Goal: Information Seeking & Learning: Learn about a topic

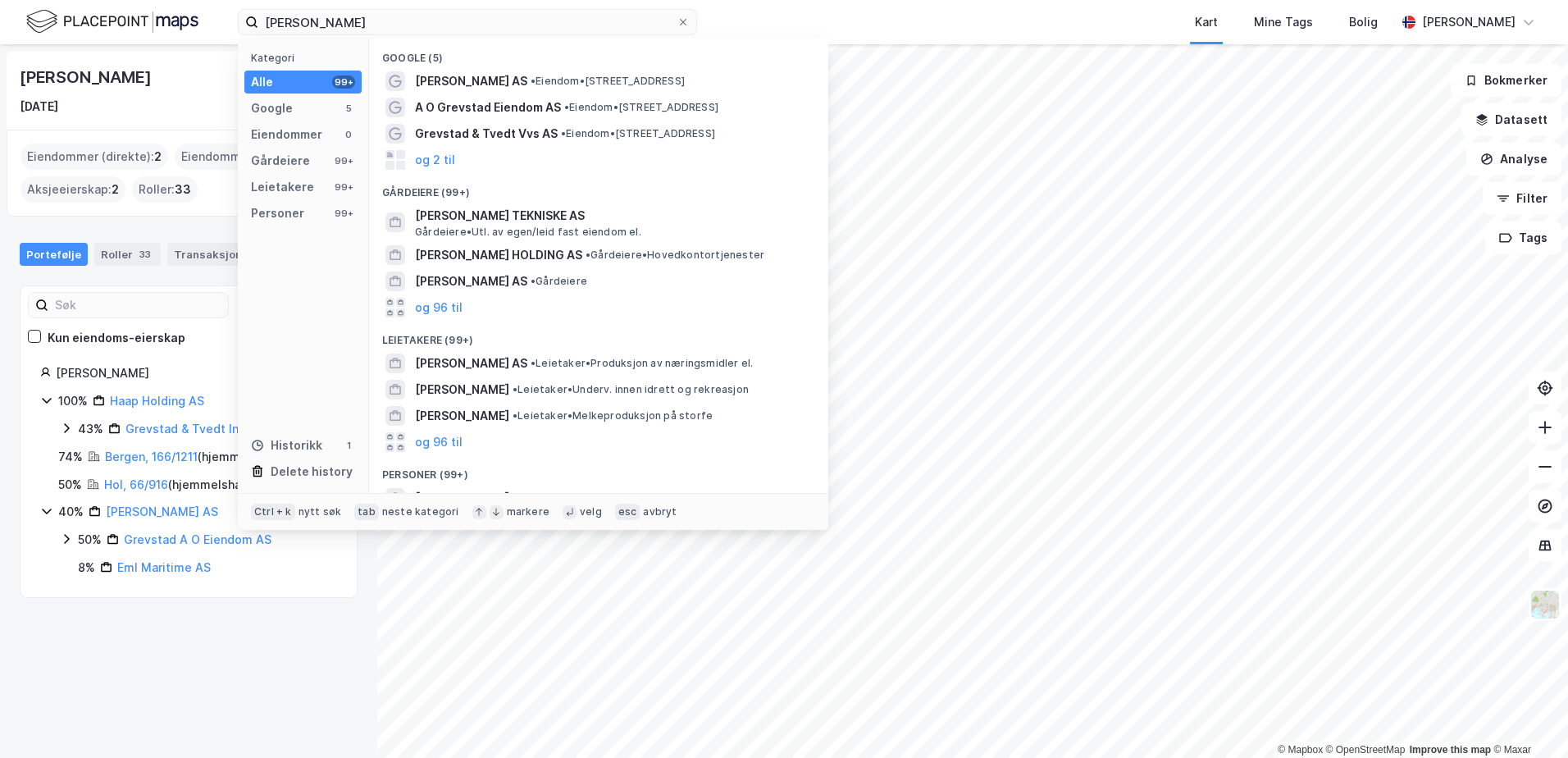
click at [430, 32] on input "[PERSON_NAME]" at bounding box center [467, 22] width 418 height 24
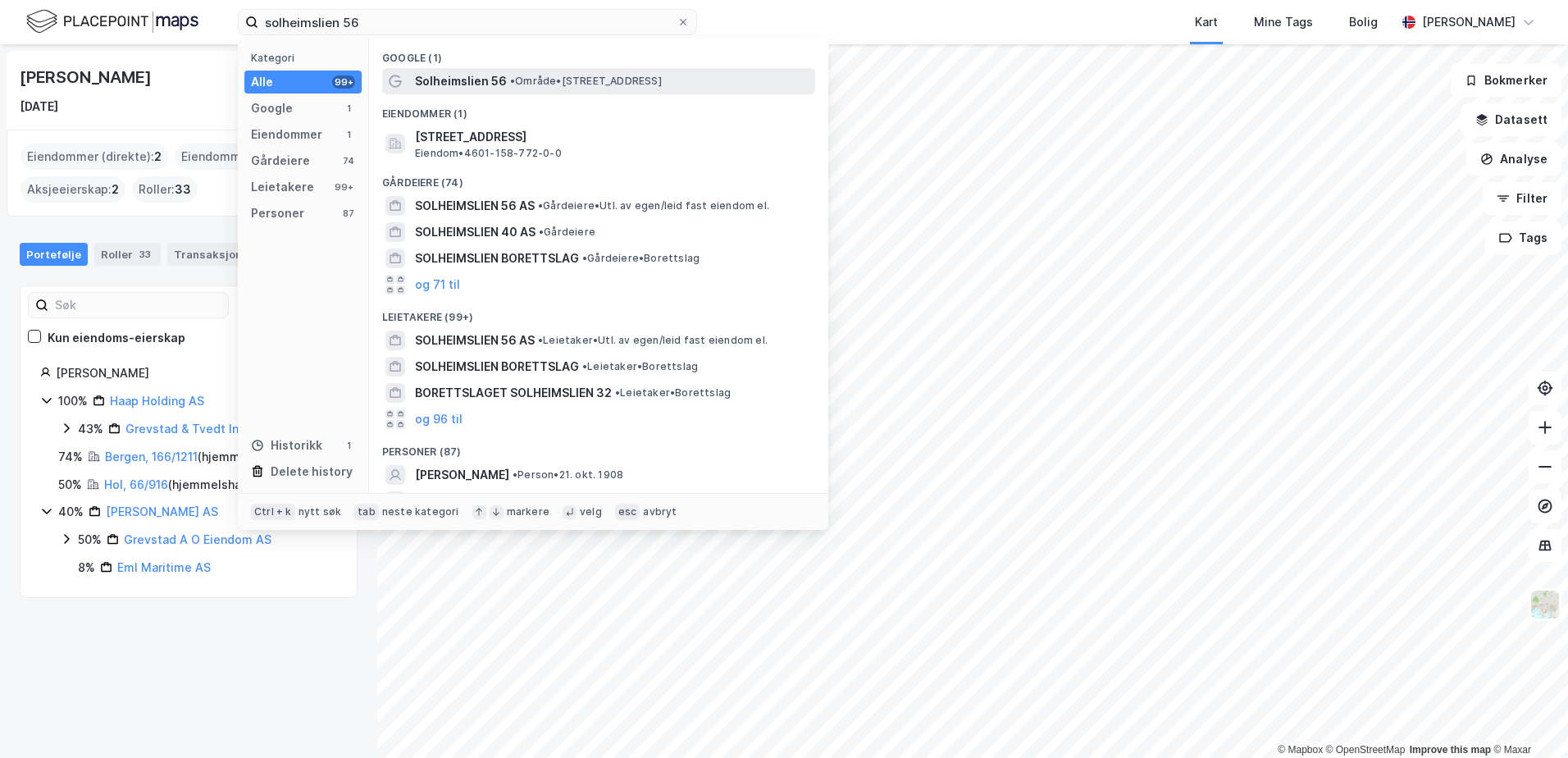
click at [478, 78] on span "Solheimslien 56" at bounding box center [461, 81] width 92 height 20
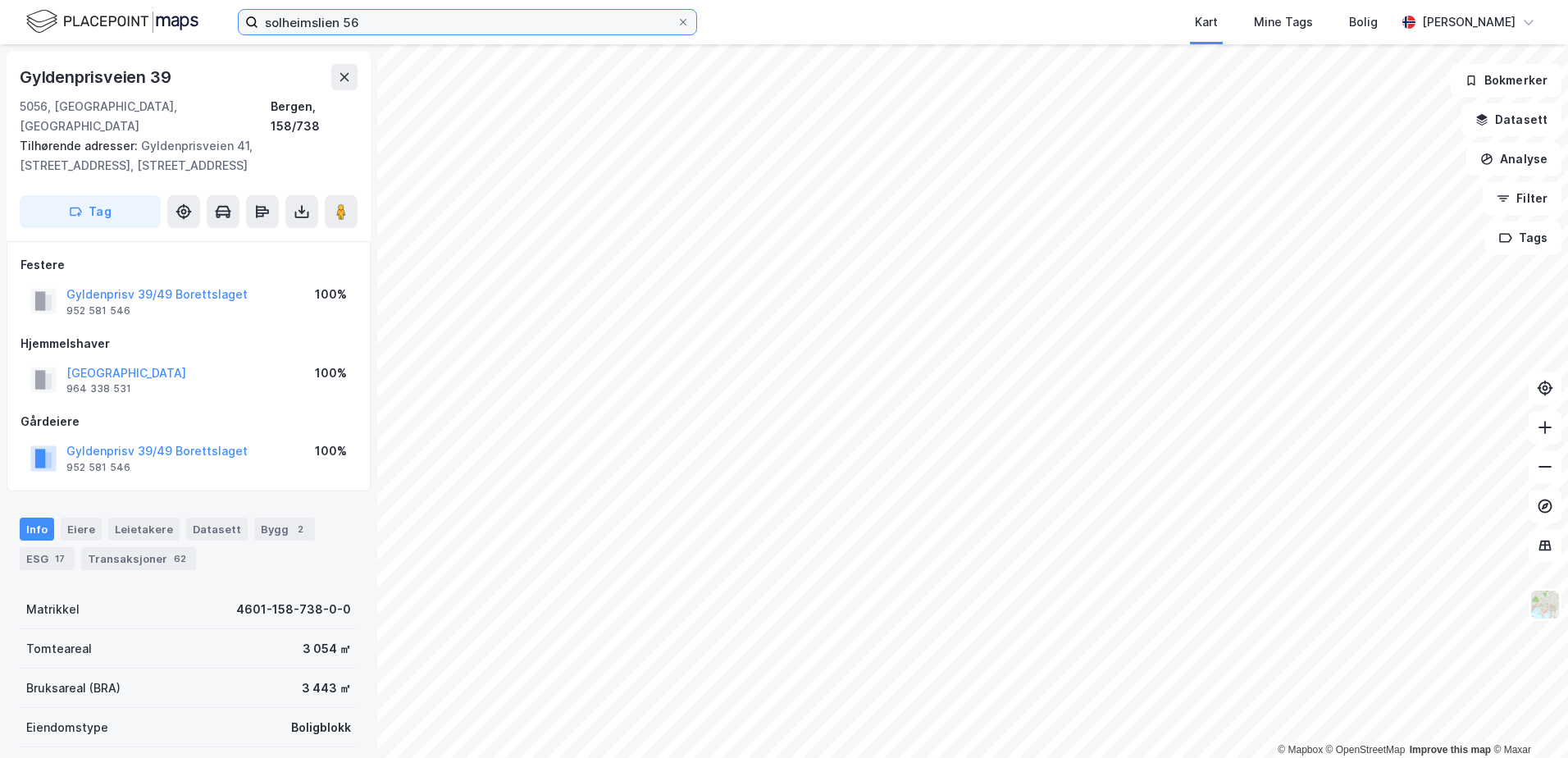
click at [315, 16] on input "solheimslien 56" at bounding box center [467, 22] width 418 height 24
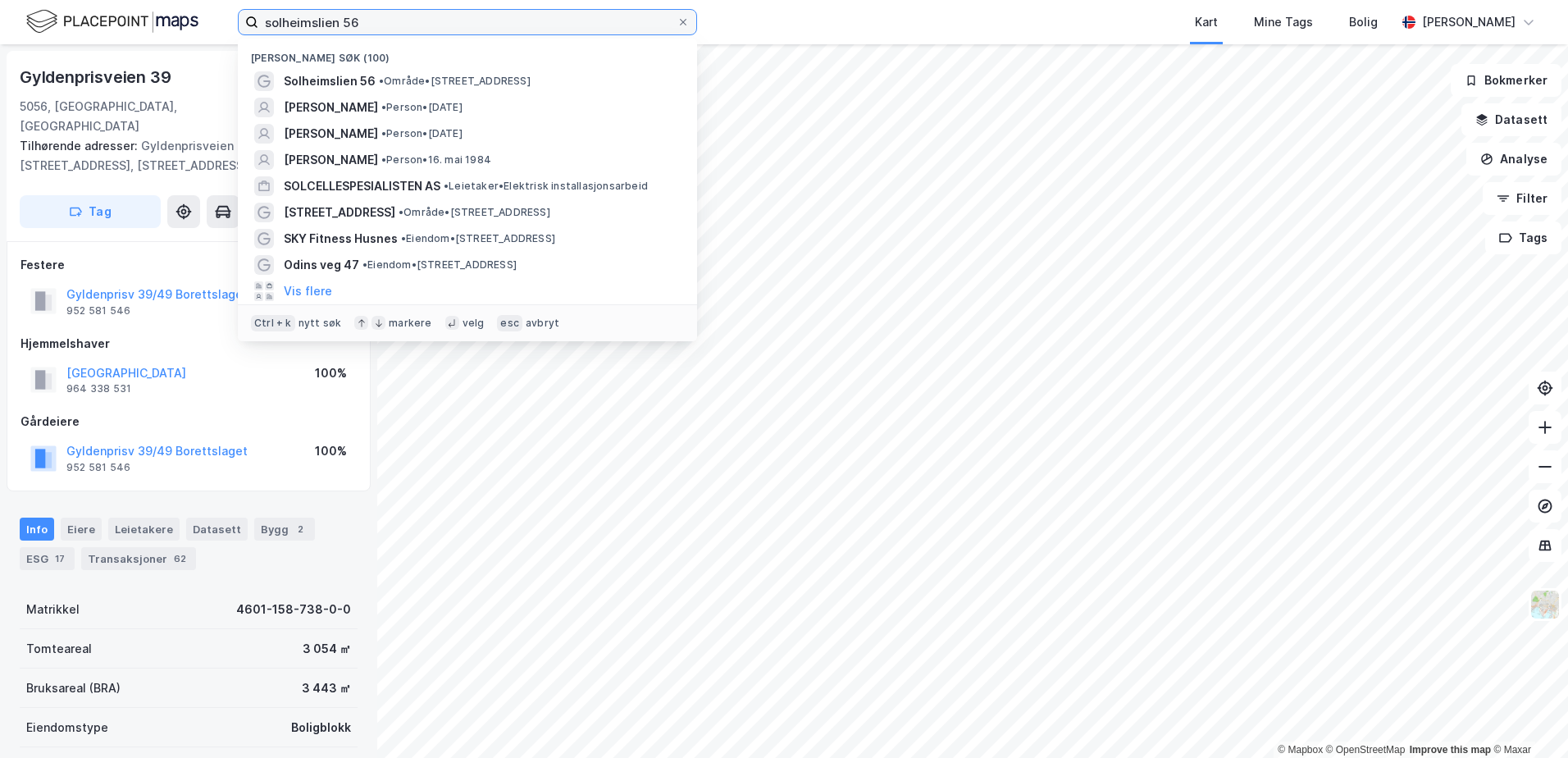
click at [315, 16] on input "solheimslien 56" at bounding box center [467, 22] width 418 height 24
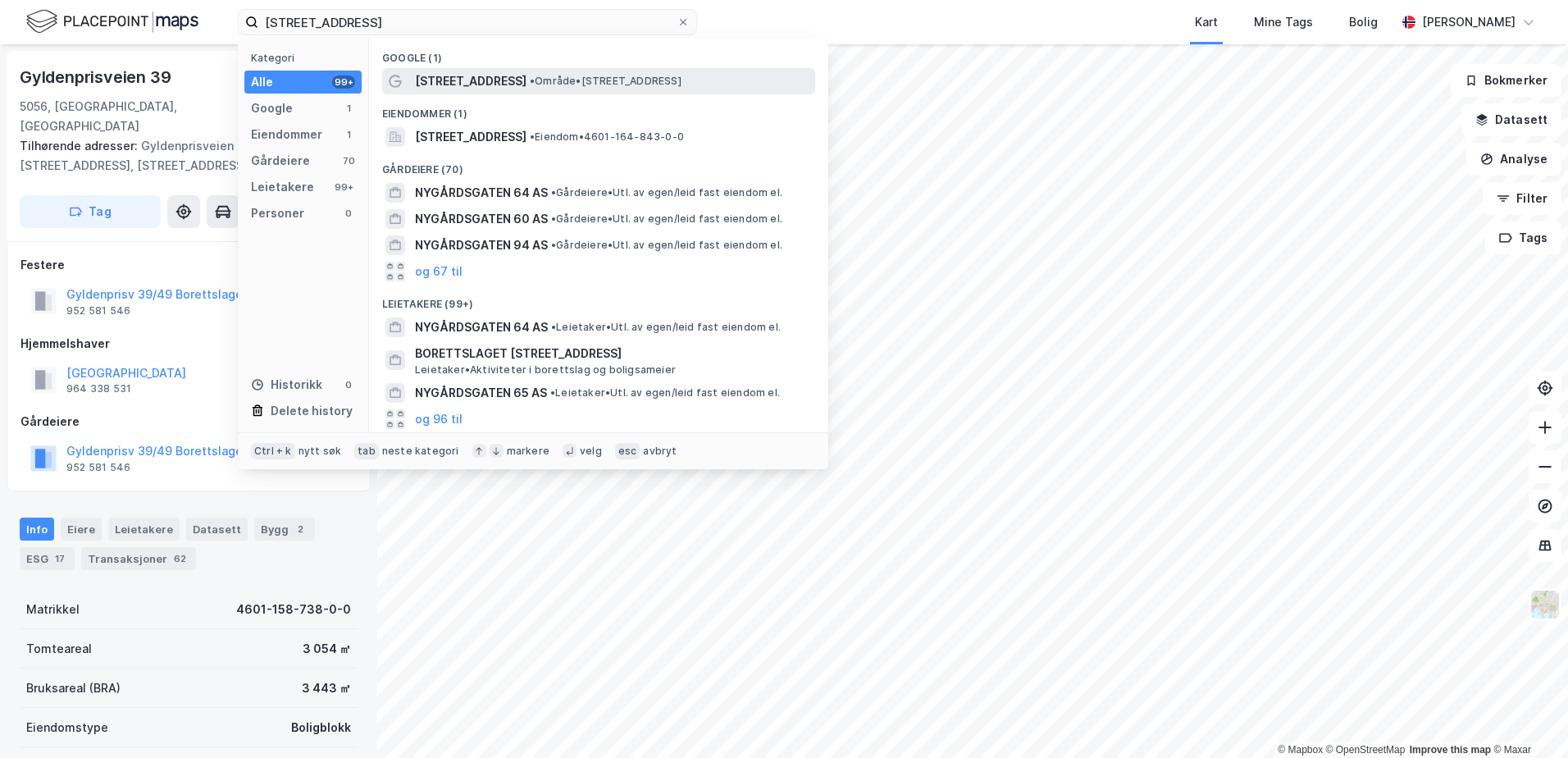
click at [482, 85] on span "[STREET_ADDRESS]" at bounding box center [470, 81] width 112 height 20
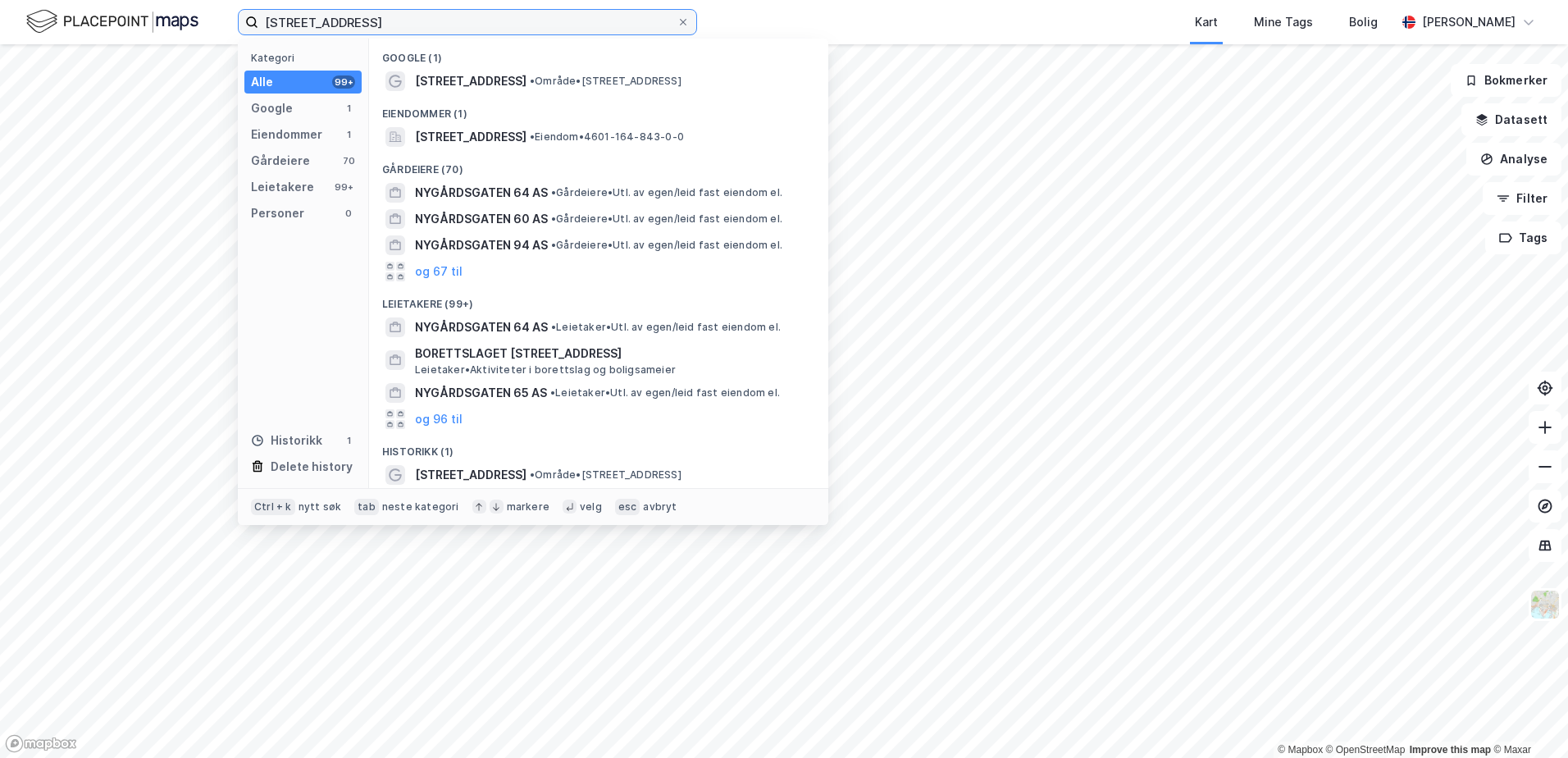
click at [387, 20] on input "[STREET_ADDRESS]" at bounding box center [467, 22] width 418 height 24
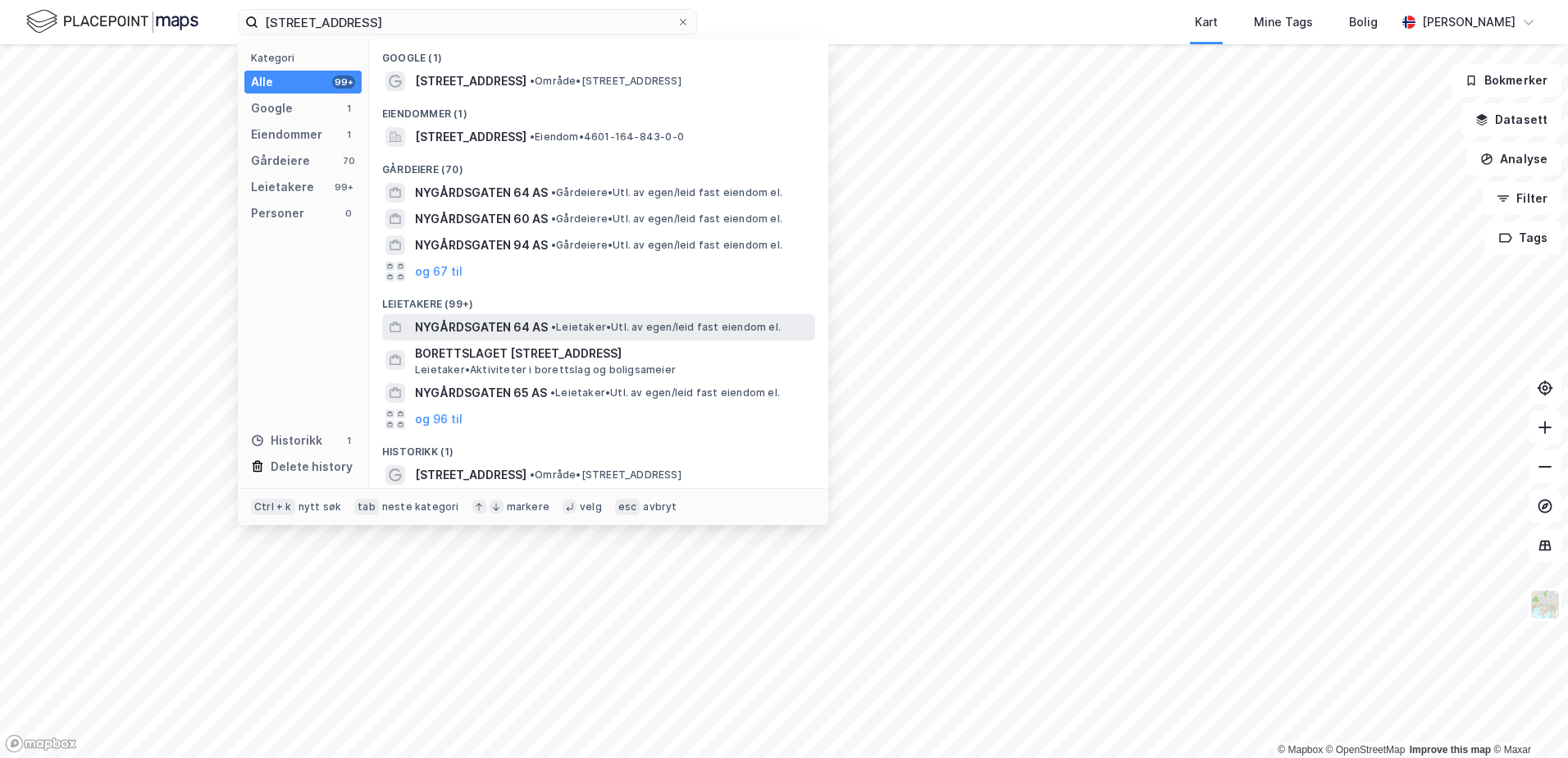
click at [466, 327] on span "NYGÅRDSGATEN 64 AS" at bounding box center [481, 327] width 132 height 20
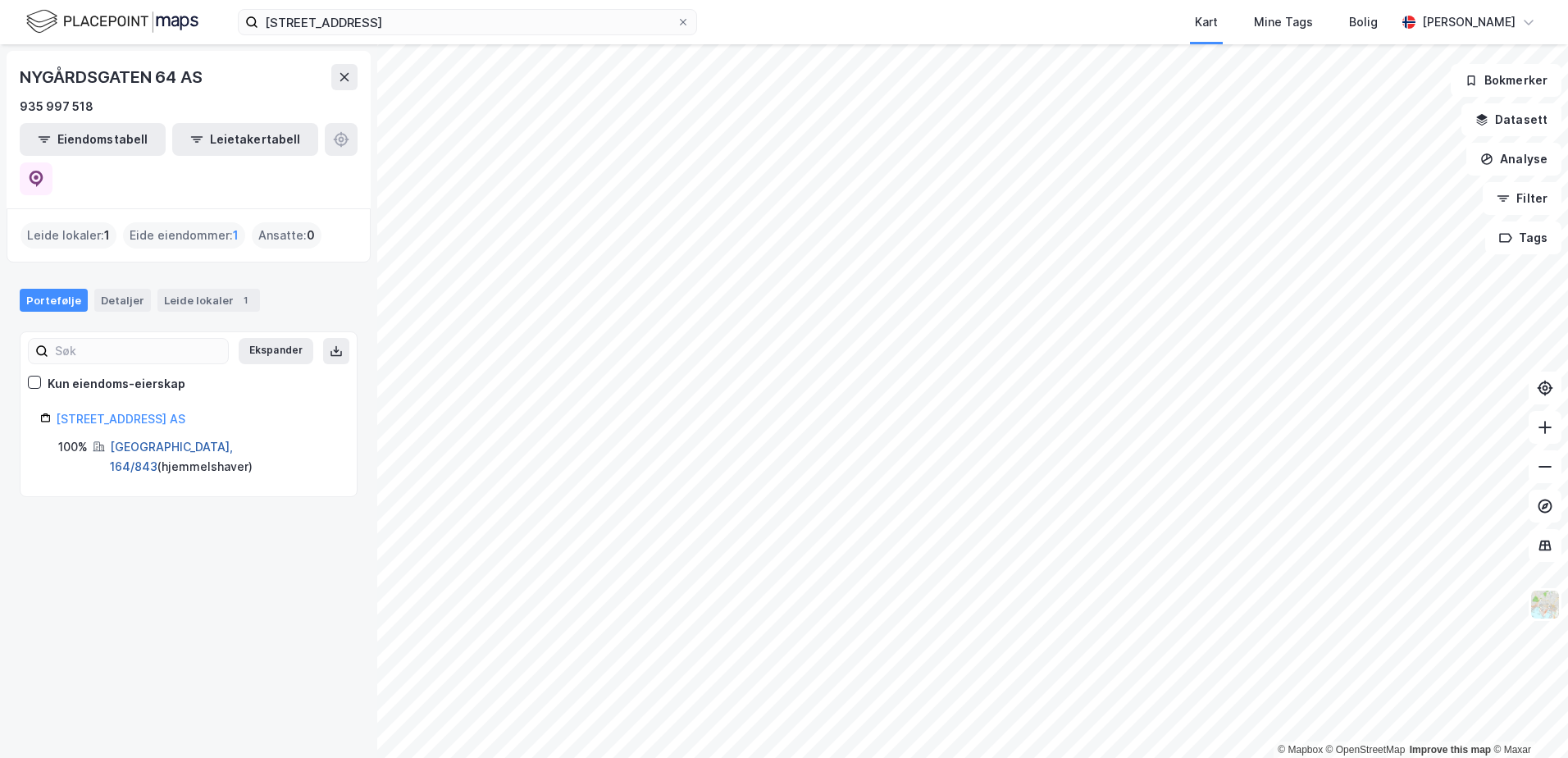
click at [189, 440] on link "[GEOGRAPHIC_DATA], 164/843" at bounding box center [171, 456] width 123 height 34
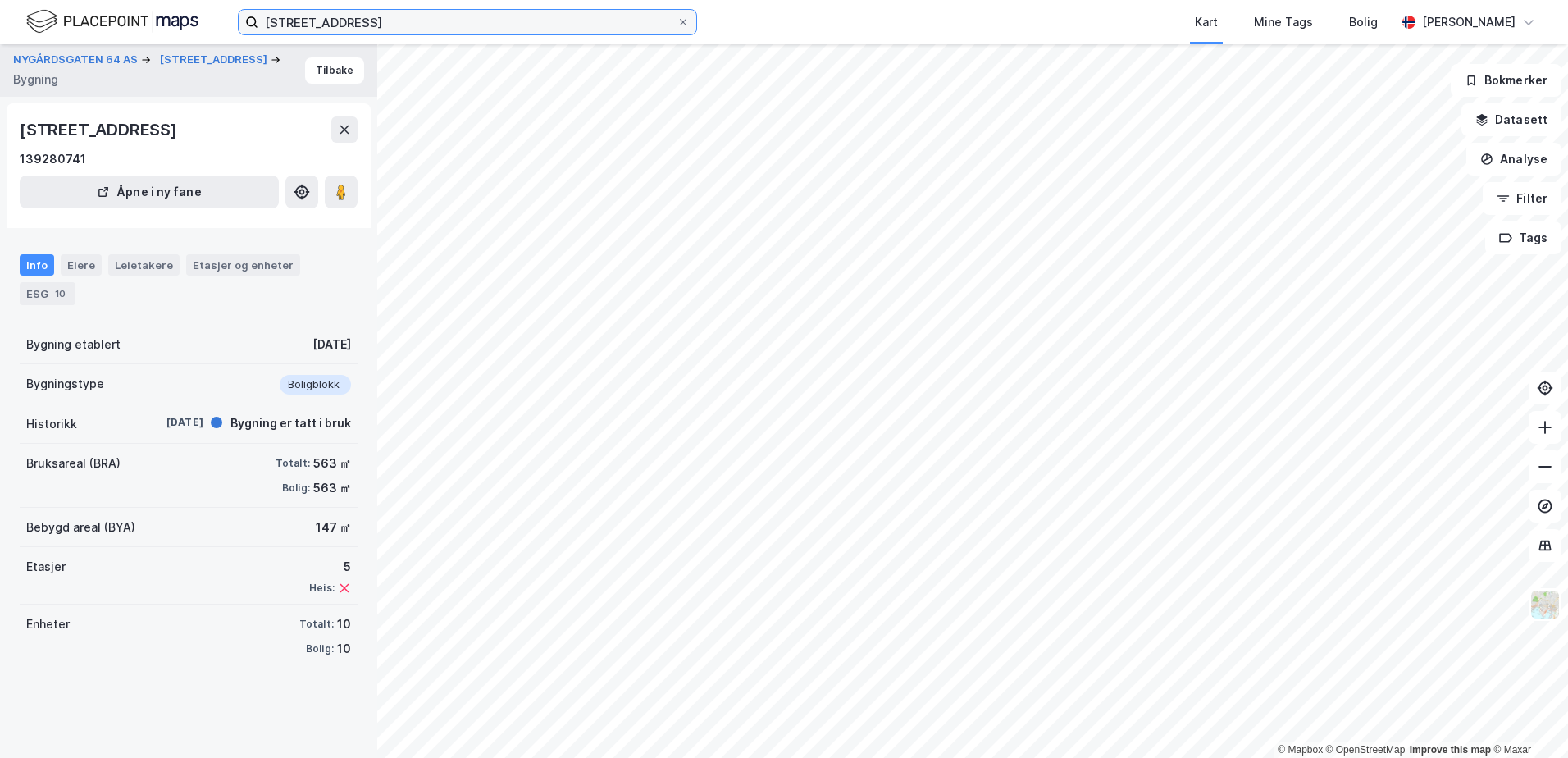
click at [383, 29] on input "[STREET_ADDRESS]" at bounding box center [467, 22] width 418 height 24
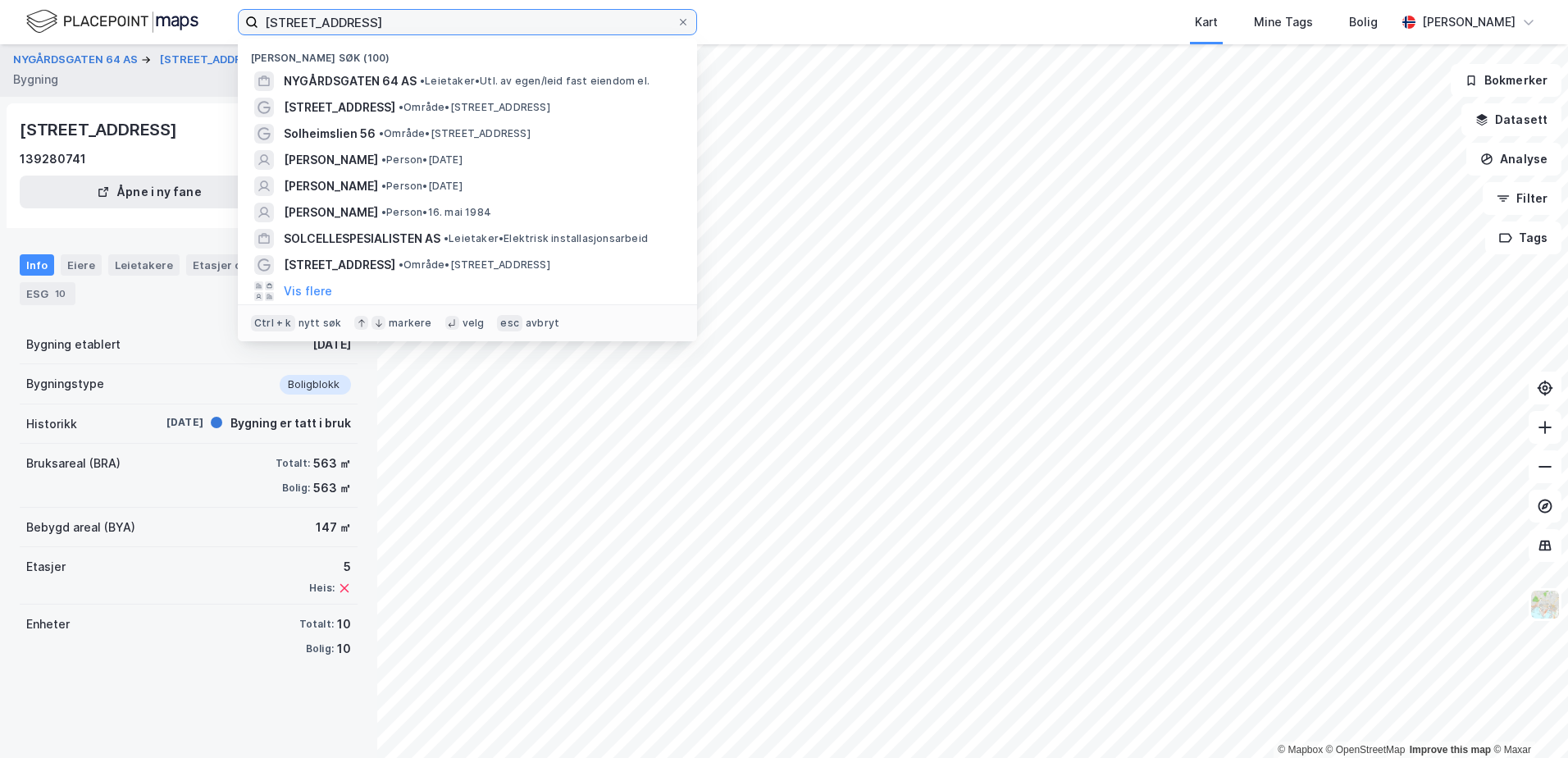
click at [383, 29] on input "[STREET_ADDRESS]" at bounding box center [467, 22] width 418 height 24
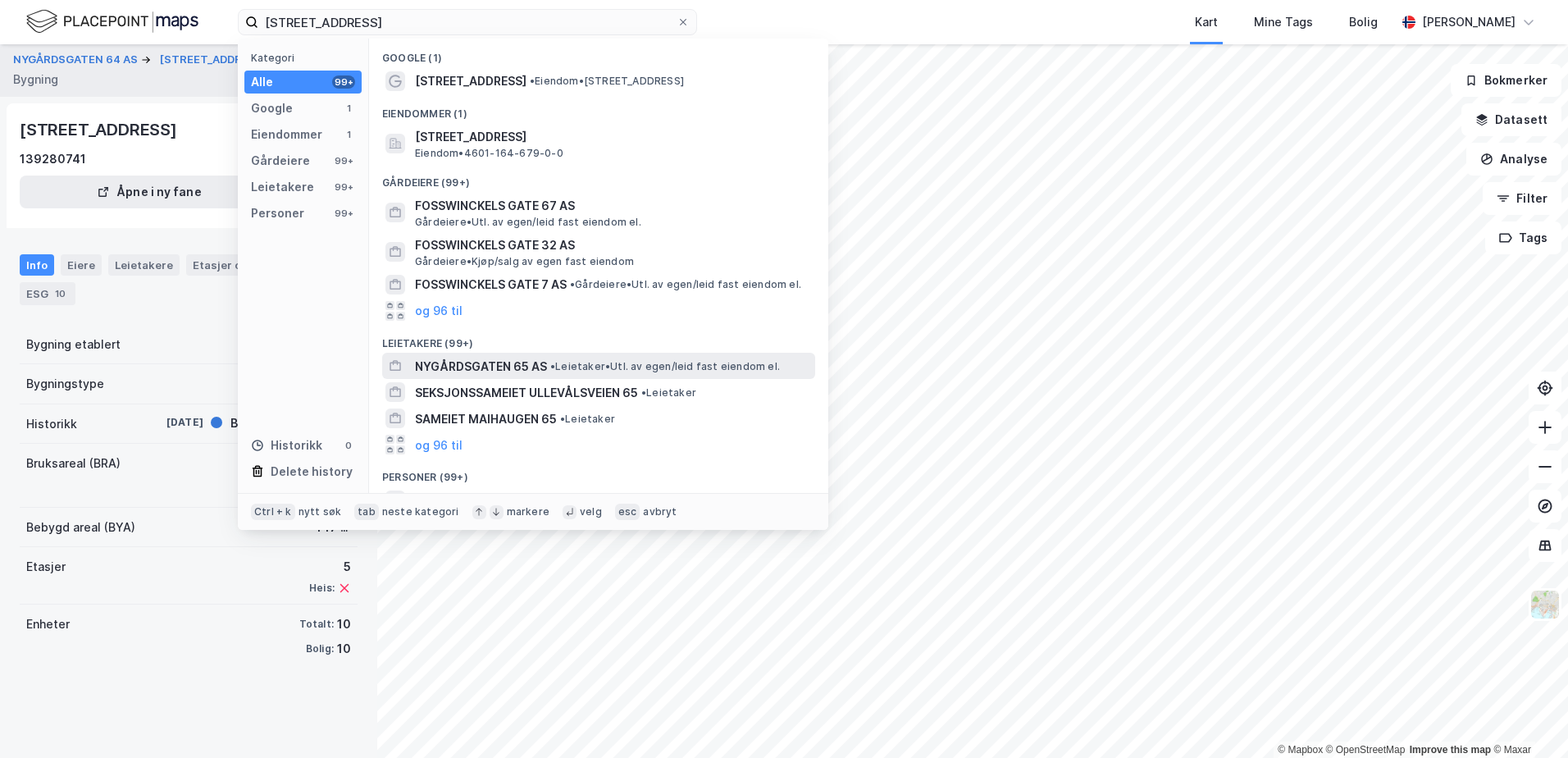
click at [460, 371] on span "NYGÅRDSGATEN 65 AS" at bounding box center [481, 366] width 132 height 20
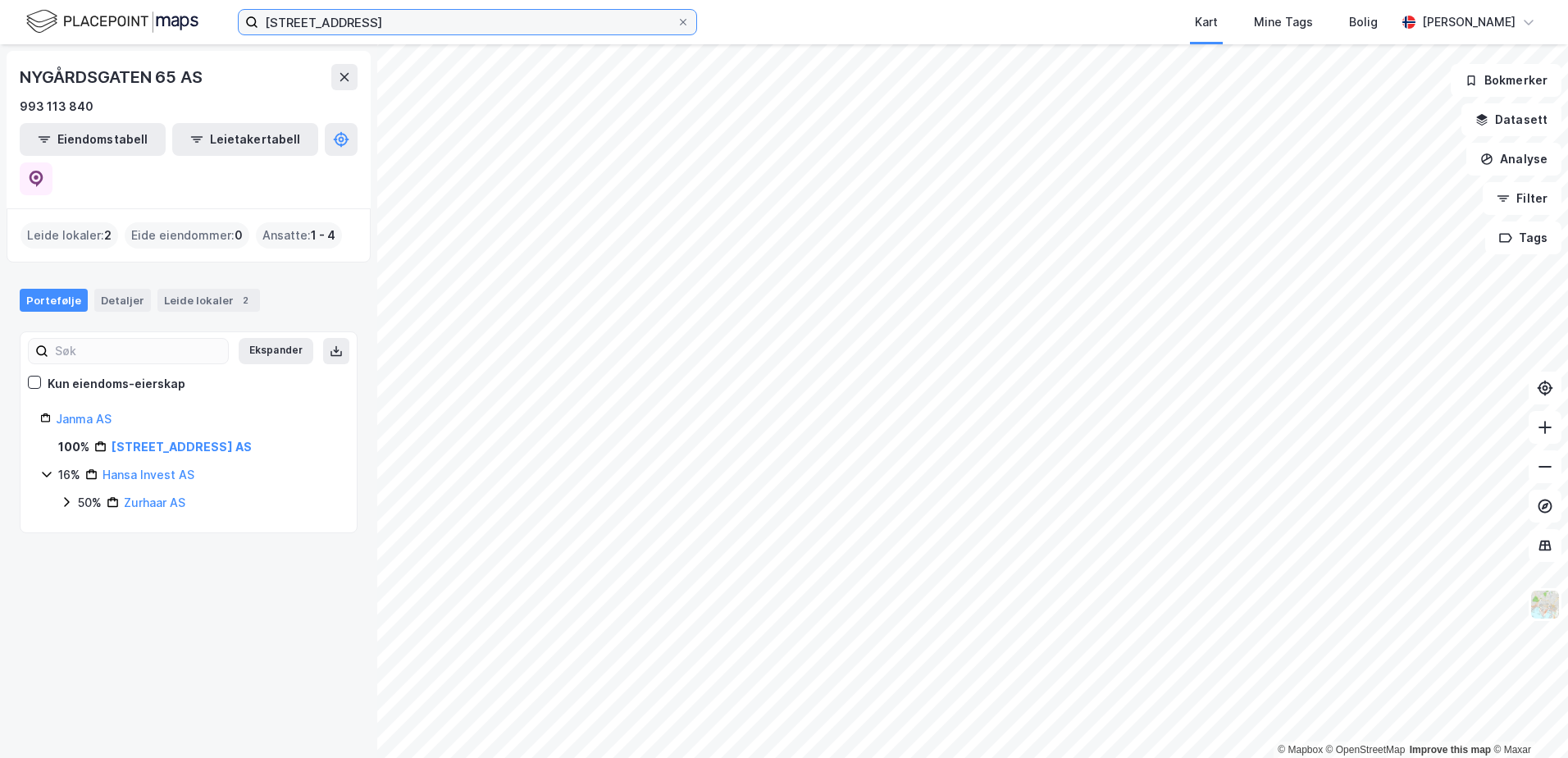
click at [384, 26] on input "[STREET_ADDRESS]" at bounding box center [467, 22] width 418 height 24
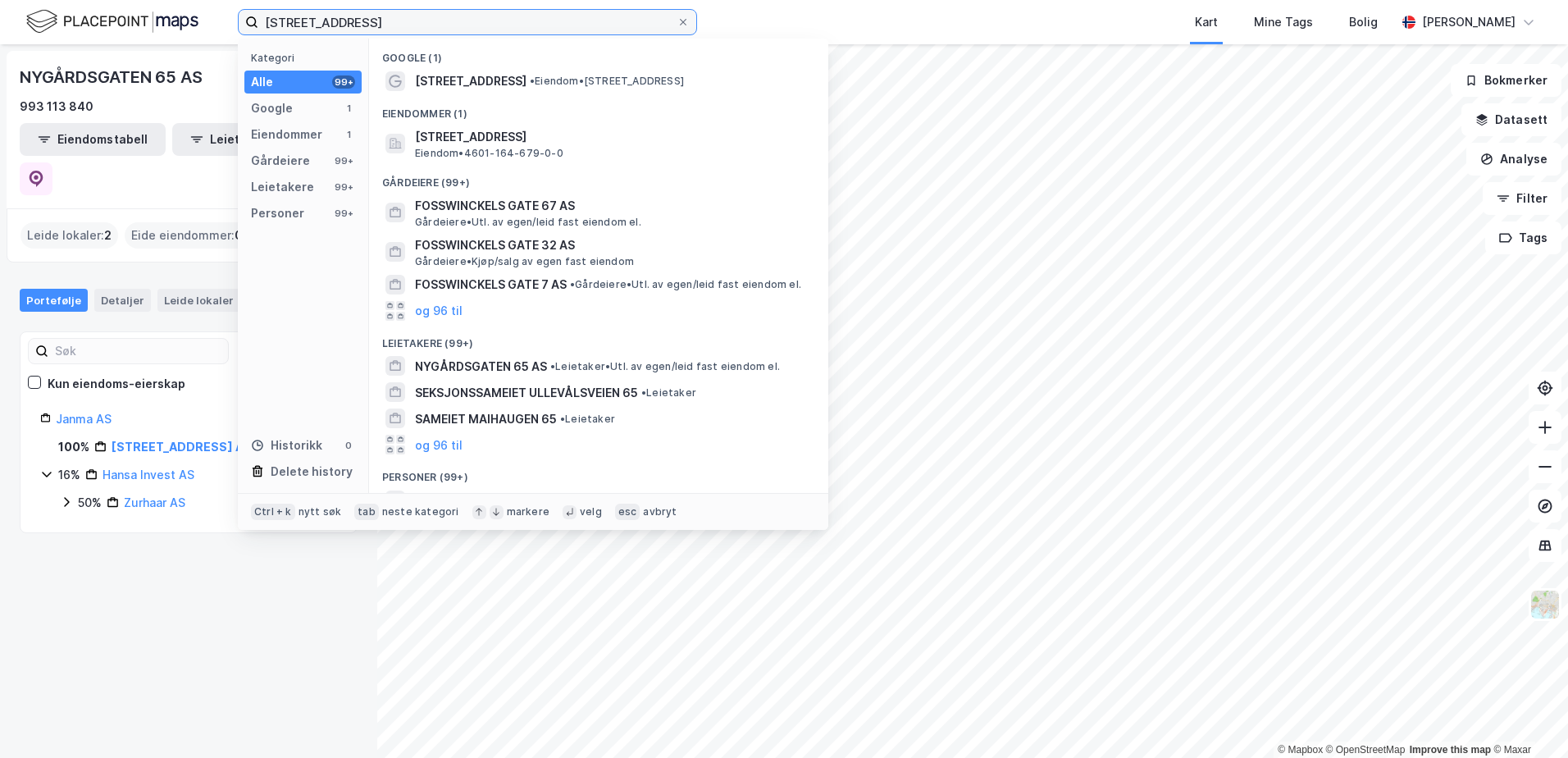
click at [298, 23] on input "[STREET_ADDRESS]" at bounding box center [467, 22] width 418 height 24
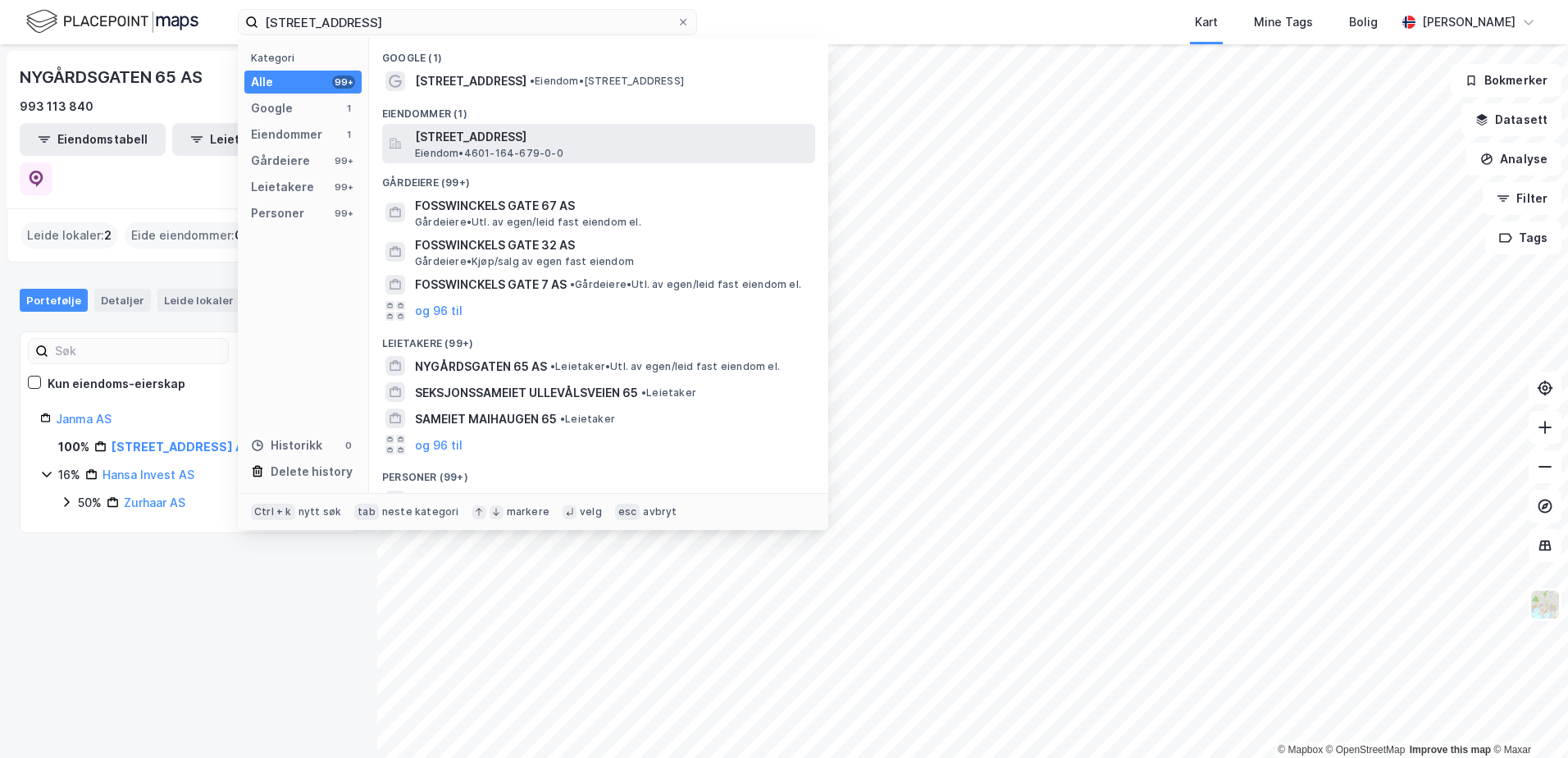
click at [528, 137] on span "[STREET_ADDRESS]" at bounding box center [611, 136] width 393 height 20
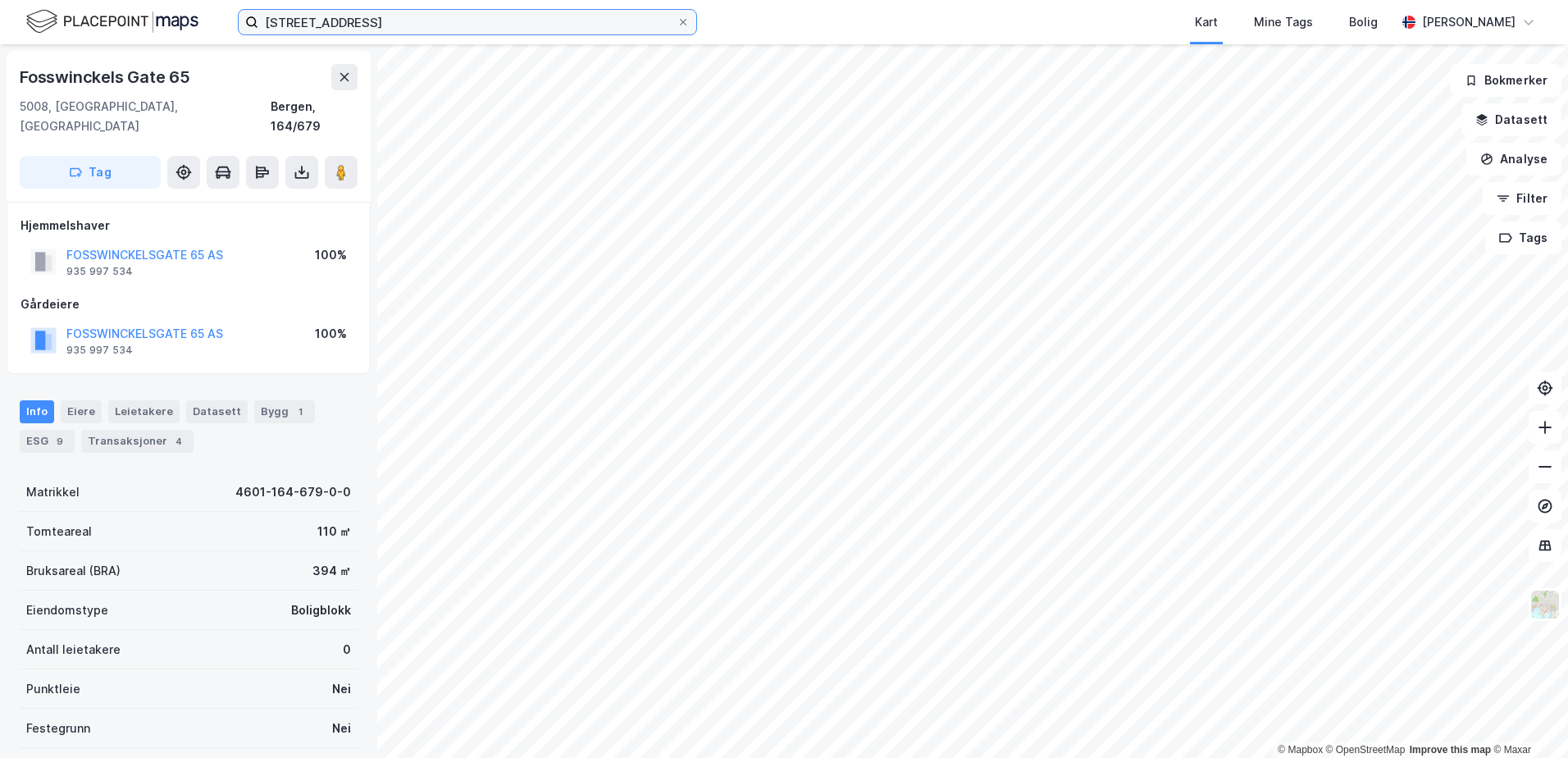
click at [407, 22] on input "[STREET_ADDRESS]" at bounding box center [467, 22] width 418 height 24
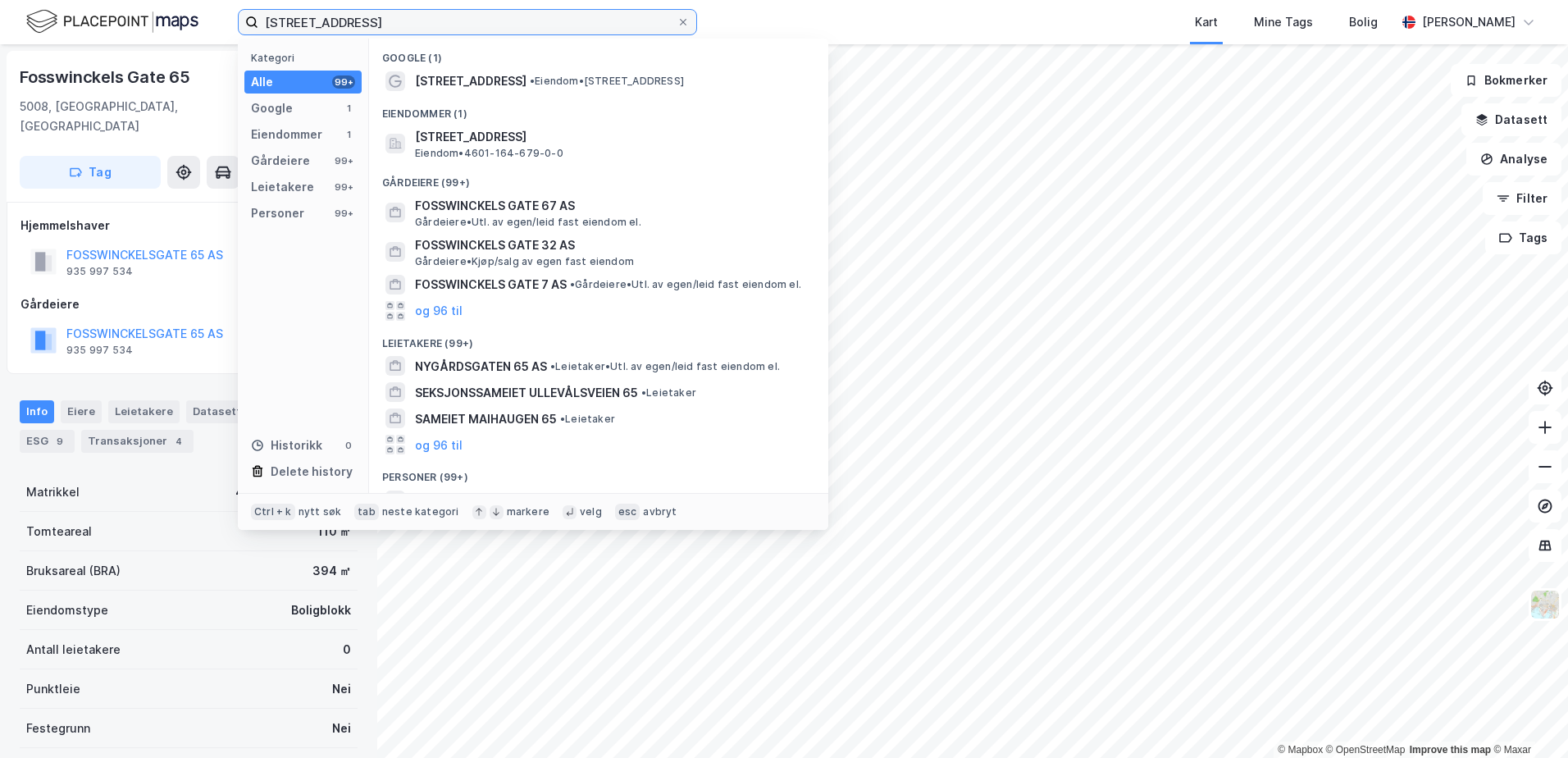
click at [407, 22] on input "[STREET_ADDRESS]" at bounding box center [467, 22] width 418 height 24
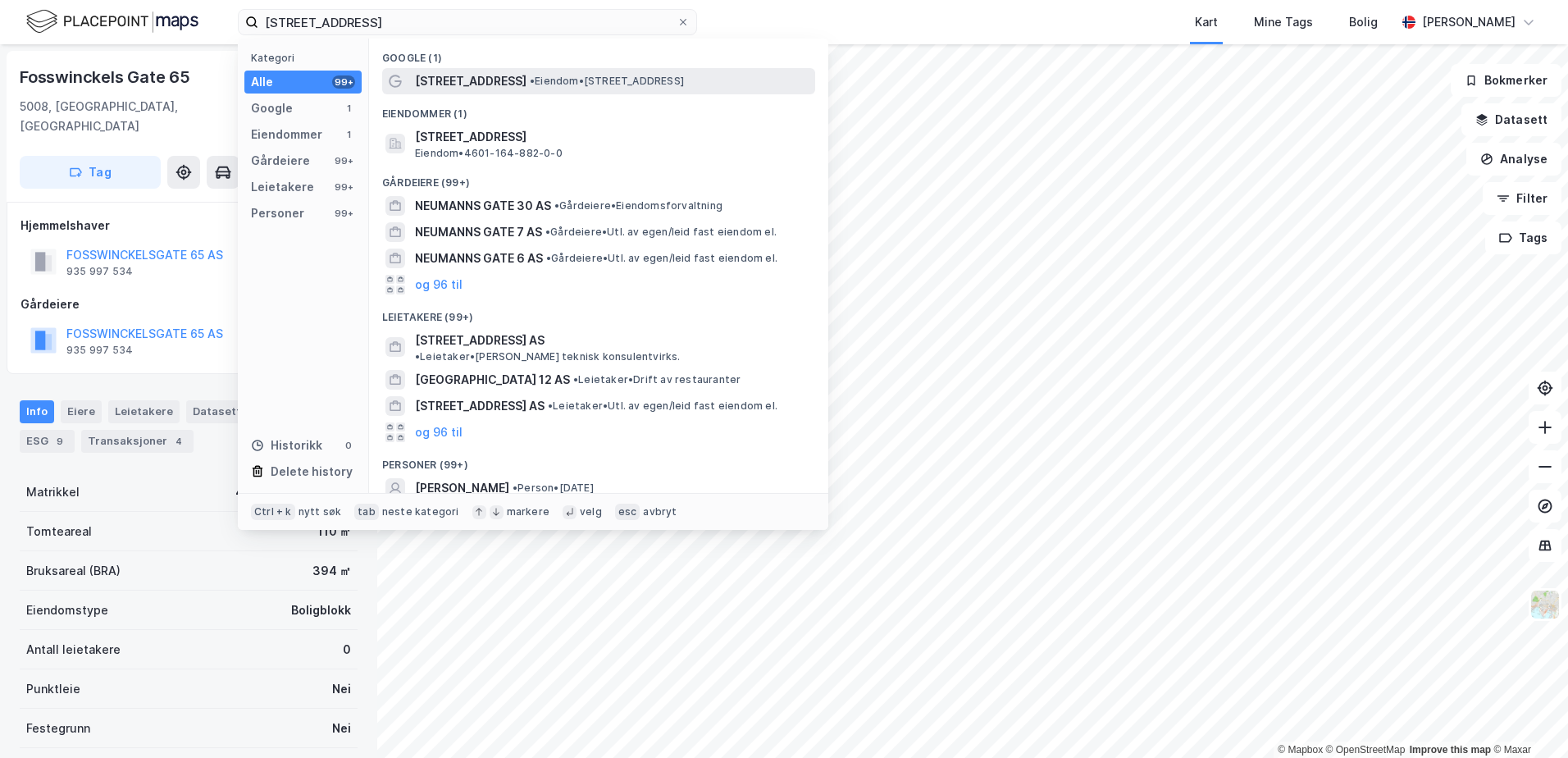
click at [472, 84] on span "[STREET_ADDRESS]" at bounding box center [470, 81] width 112 height 20
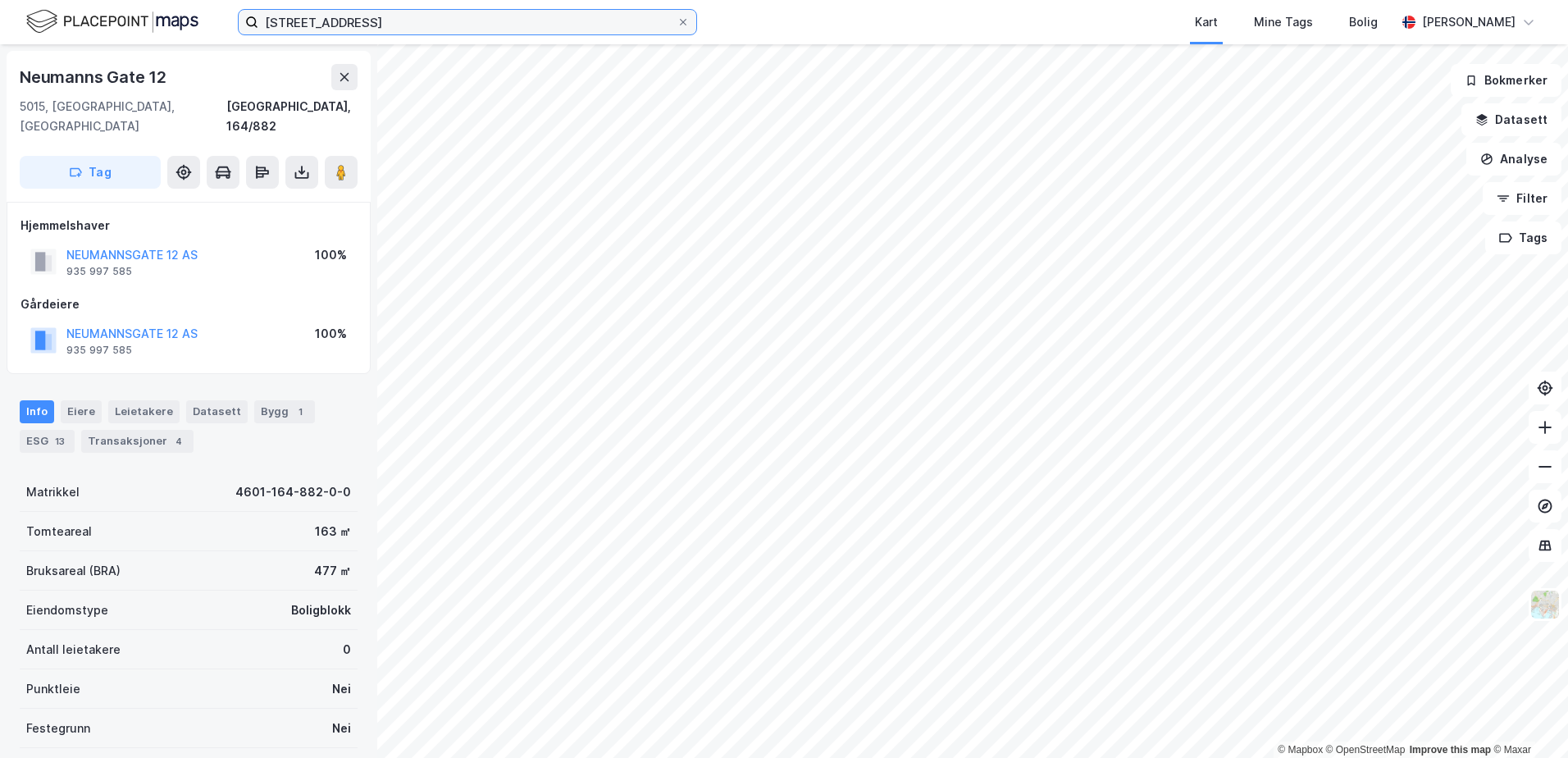
click at [410, 23] on input "[STREET_ADDRESS]" at bounding box center [467, 22] width 418 height 24
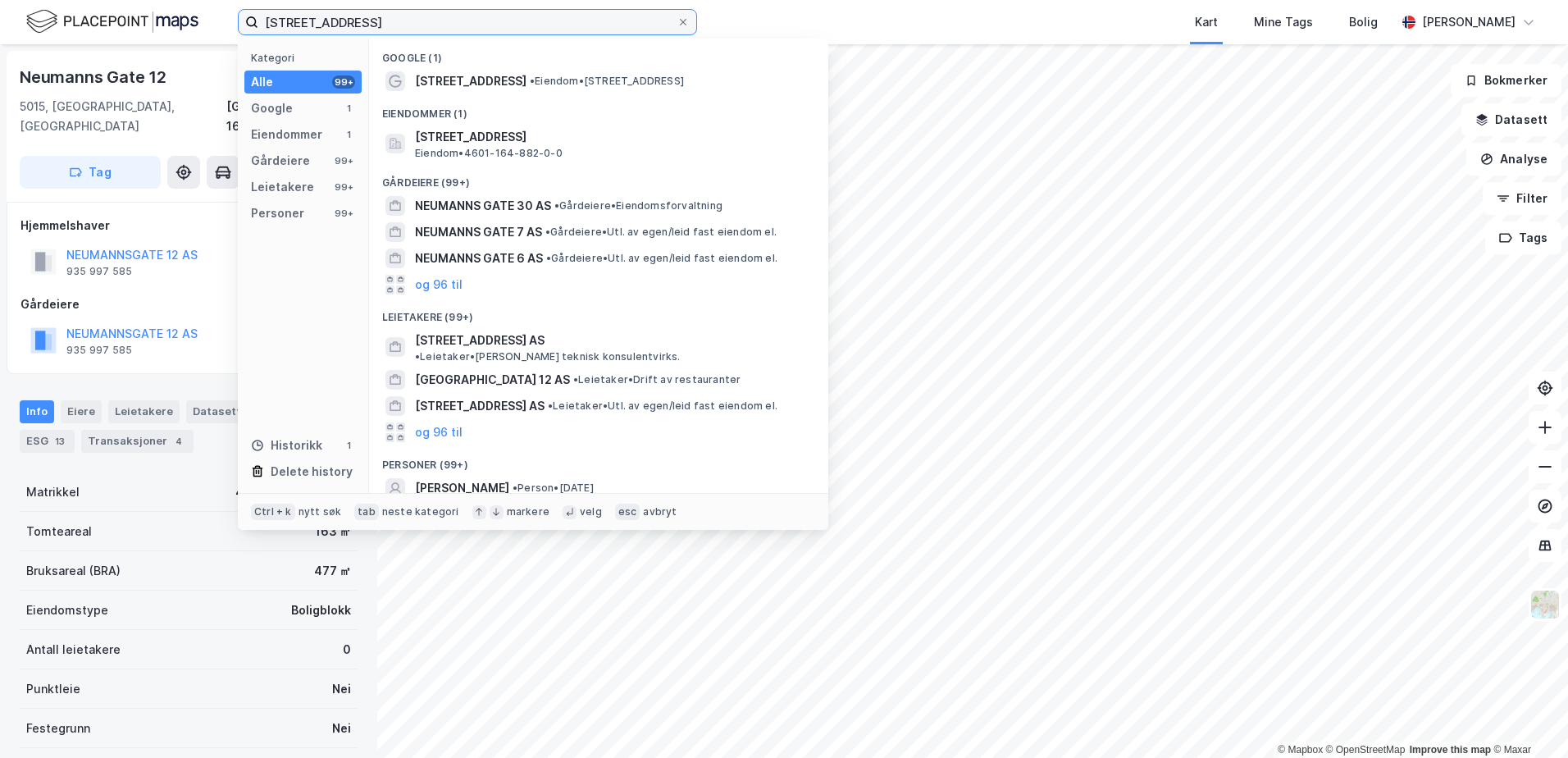
click at [410, 23] on input "[STREET_ADDRESS]" at bounding box center [467, 22] width 418 height 24
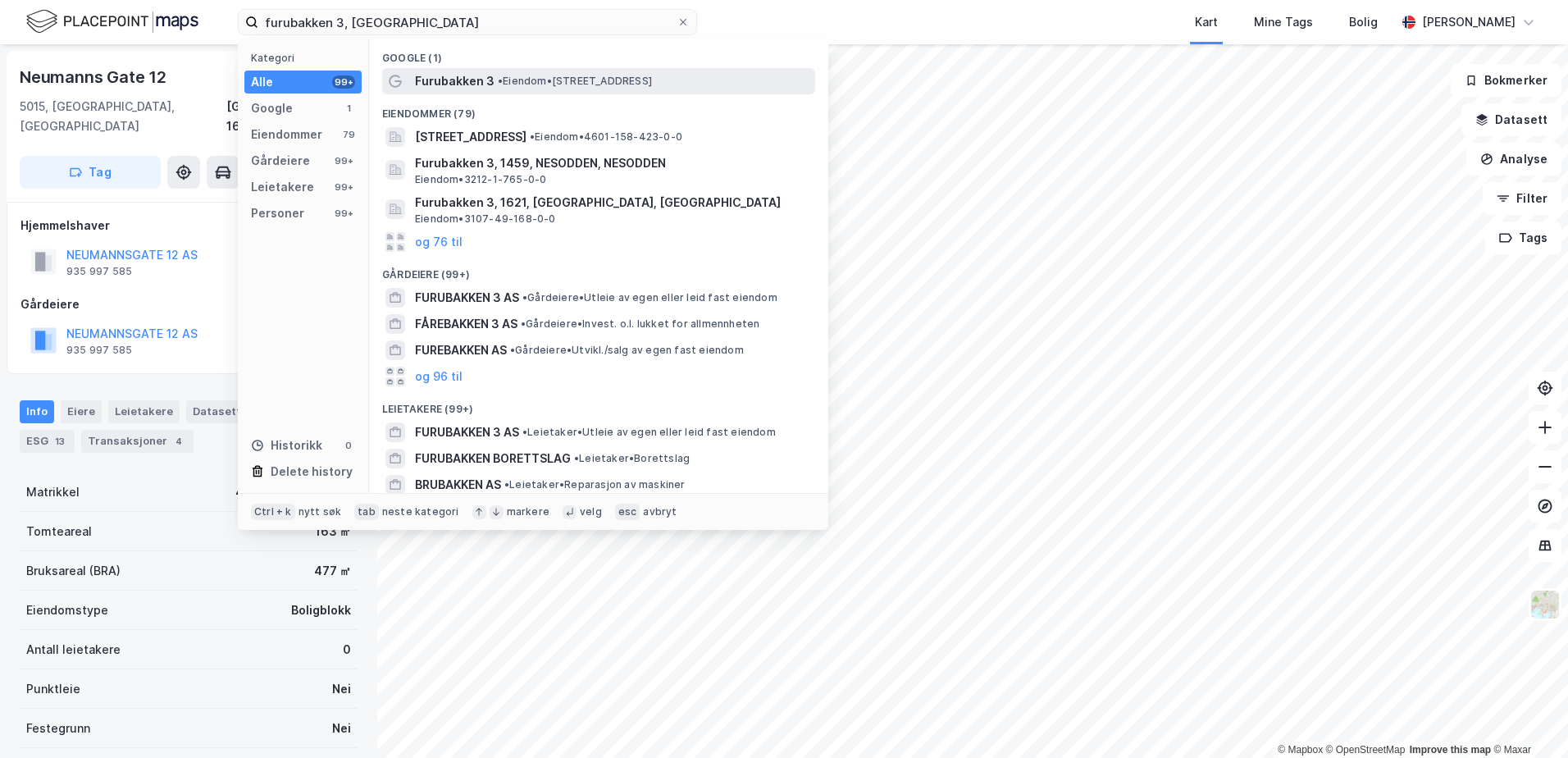
click at [446, 81] on span "Furubakken 3" at bounding box center [454, 81] width 80 height 20
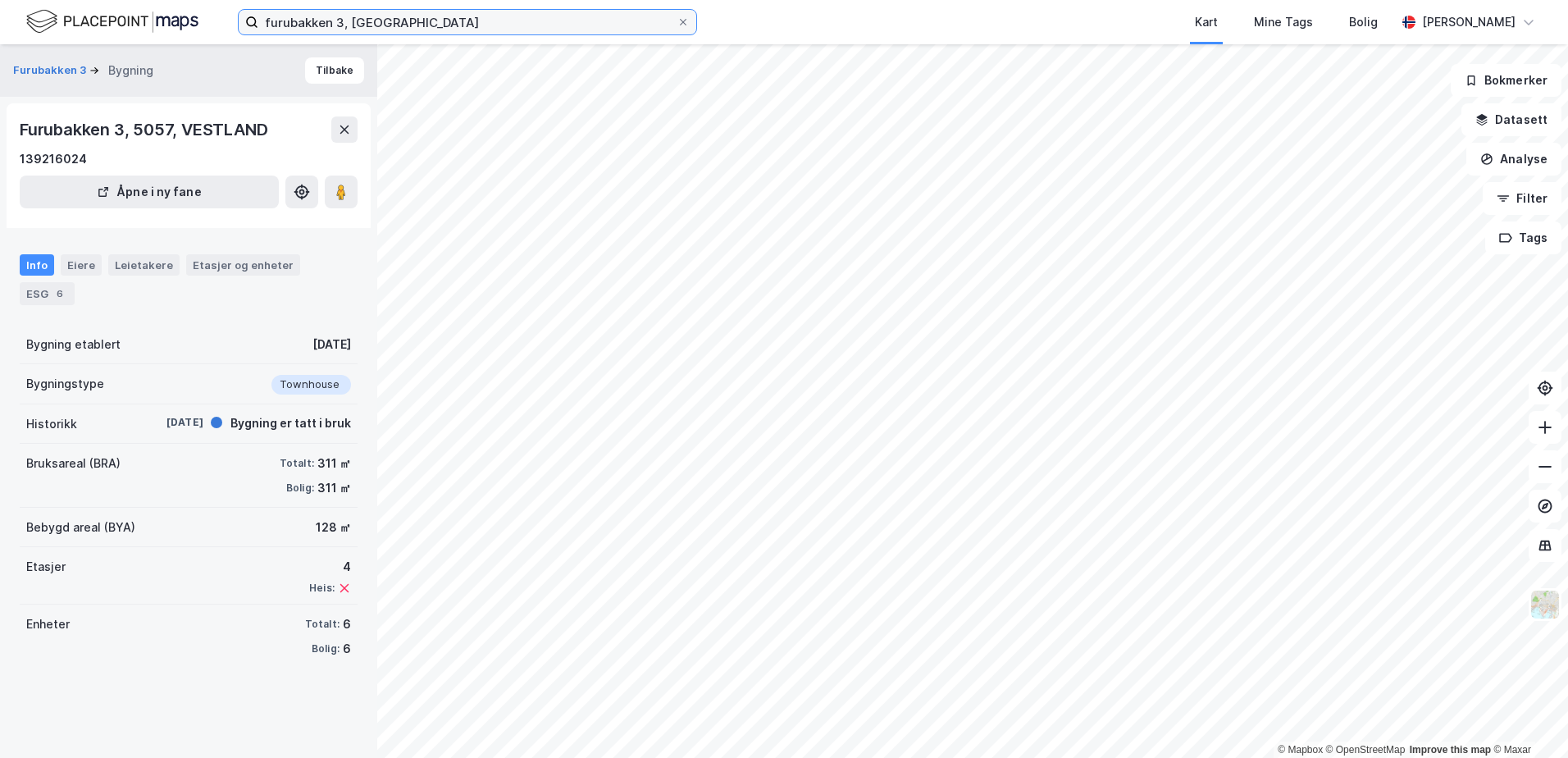
click at [284, 19] on input "furubakken 3, [GEOGRAPHIC_DATA]" at bounding box center [467, 22] width 418 height 24
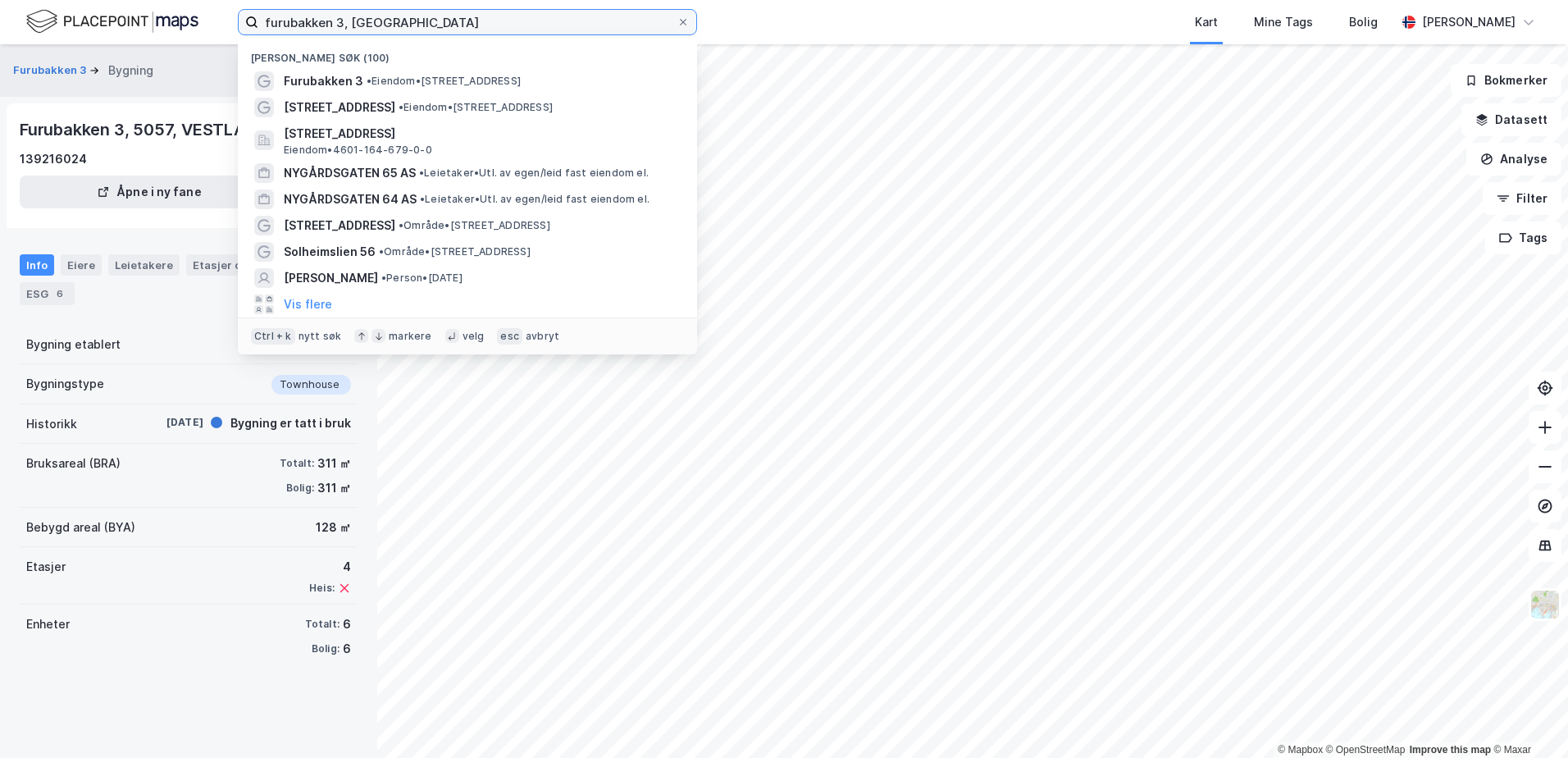
click at [284, 19] on input "furubakken 3, [GEOGRAPHIC_DATA]" at bounding box center [467, 22] width 418 height 24
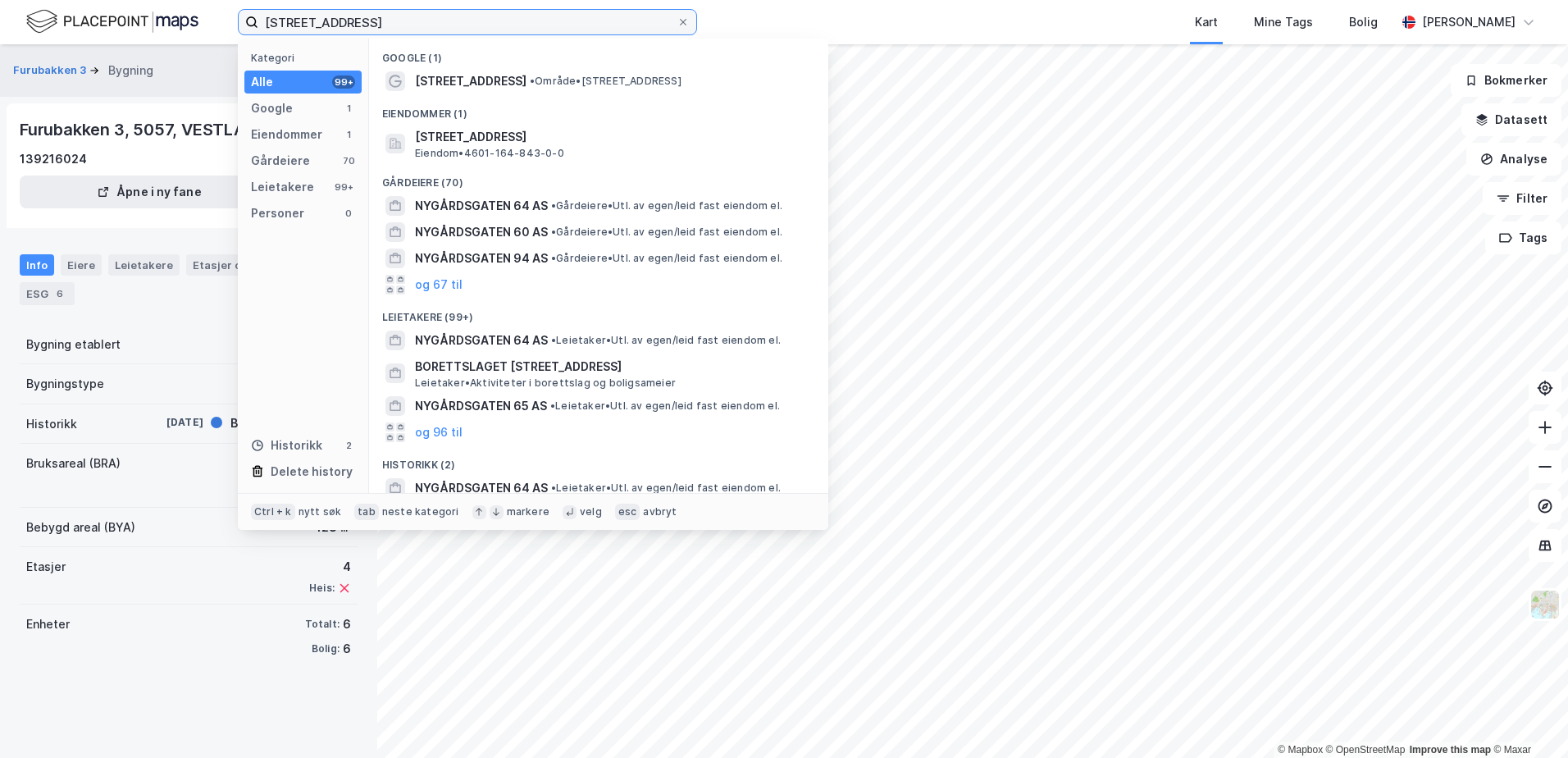
type input "[STREET_ADDRESS]"
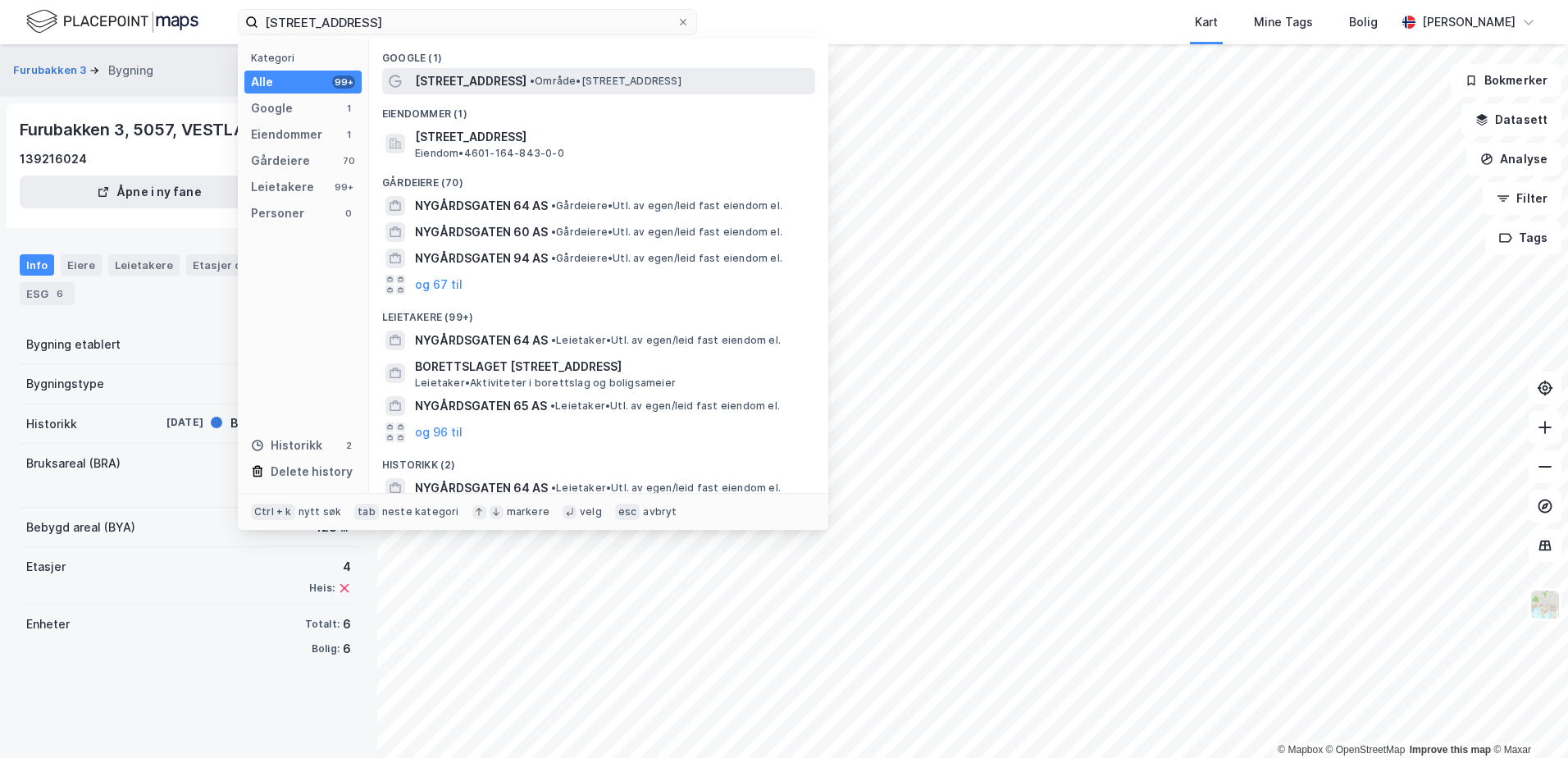
click at [491, 80] on span "[STREET_ADDRESS]" at bounding box center [470, 81] width 112 height 20
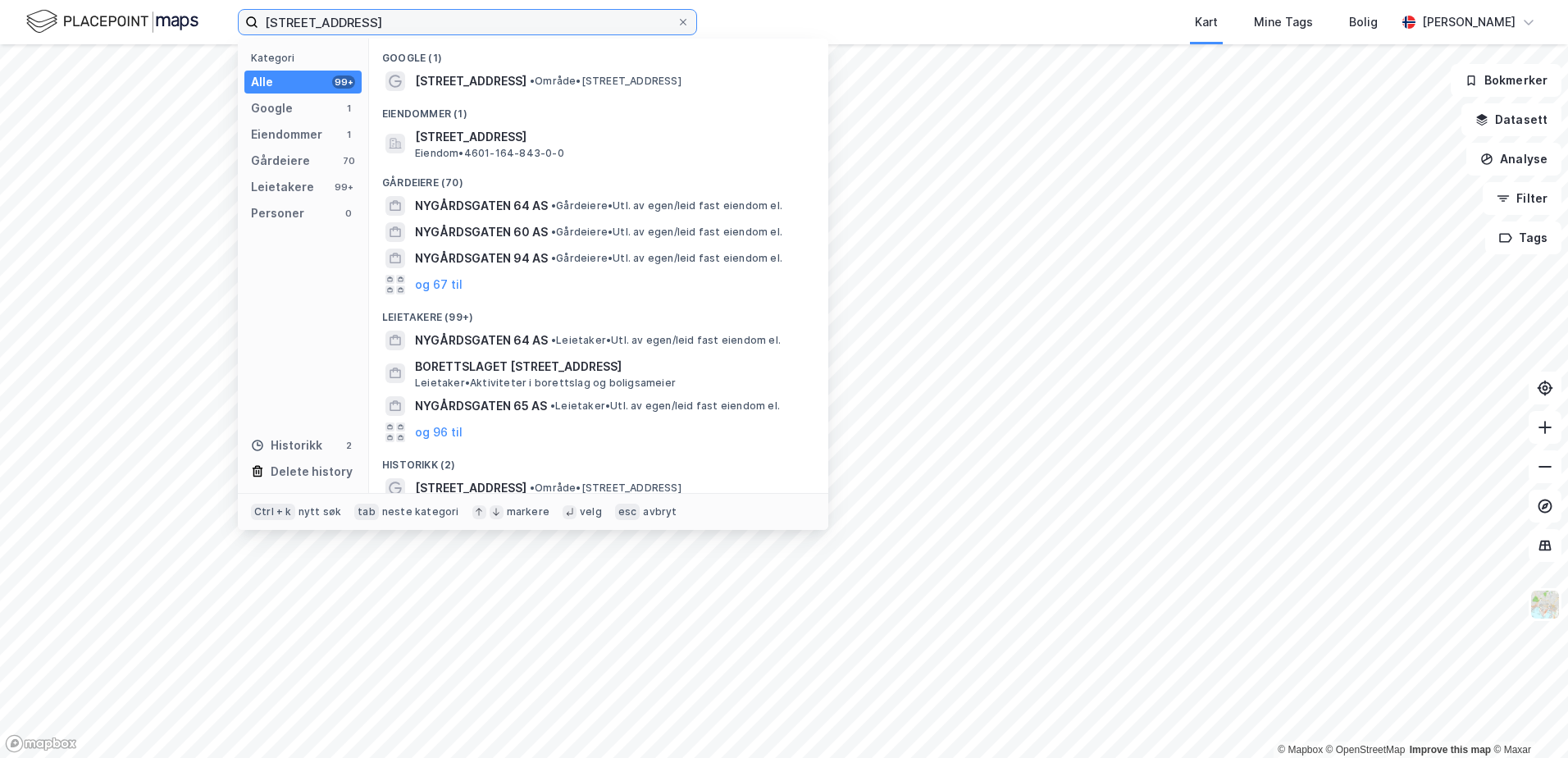
click at [444, 16] on input "[STREET_ADDRESS]" at bounding box center [467, 22] width 418 height 24
click at [449, 94] on div "Eiendommer (1)" at bounding box center [598, 108] width 459 height 29
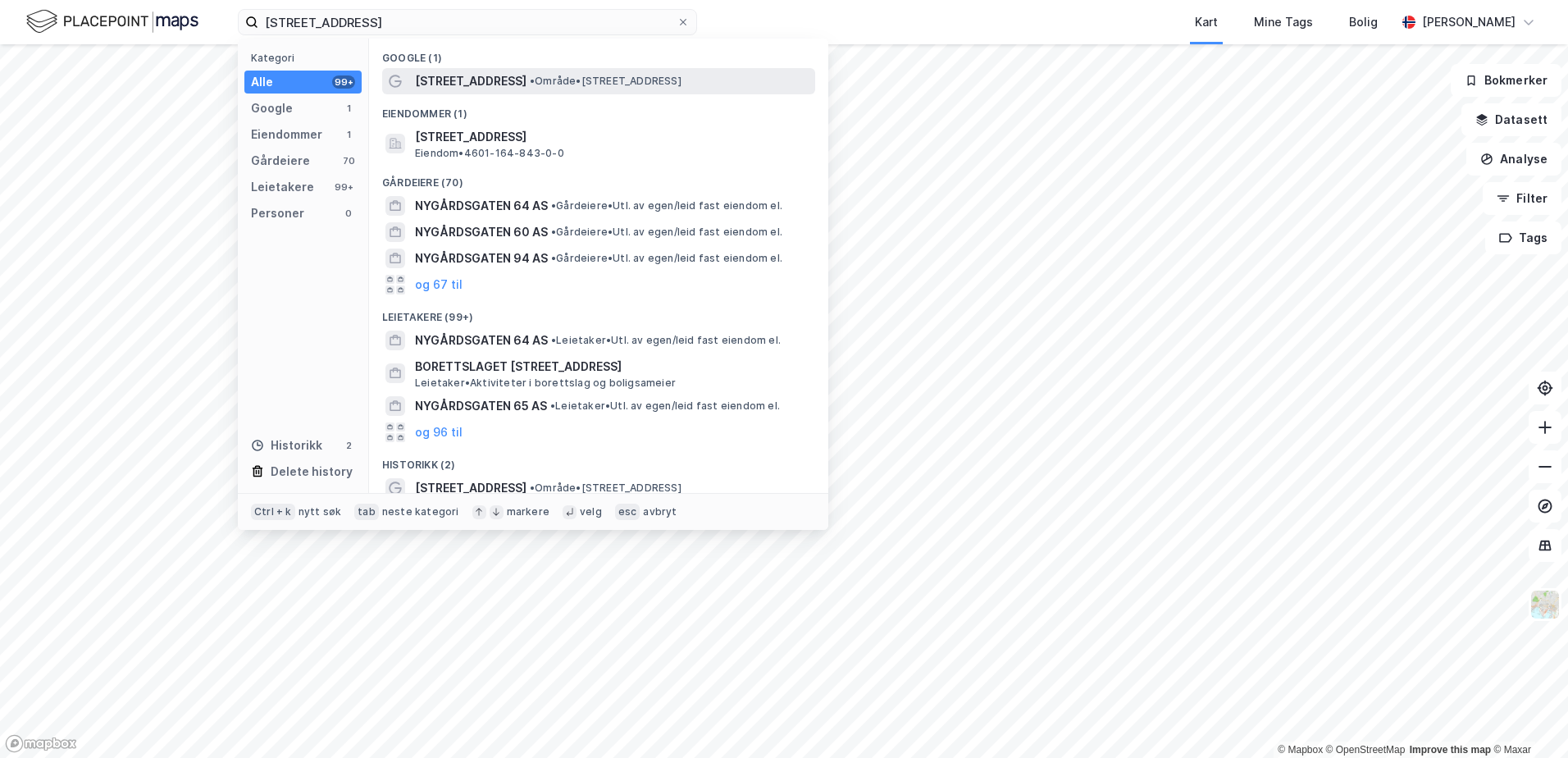
click at [449, 85] on span "[STREET_ADDRESS]" at bounding box center [470, 81] width 112 height 20
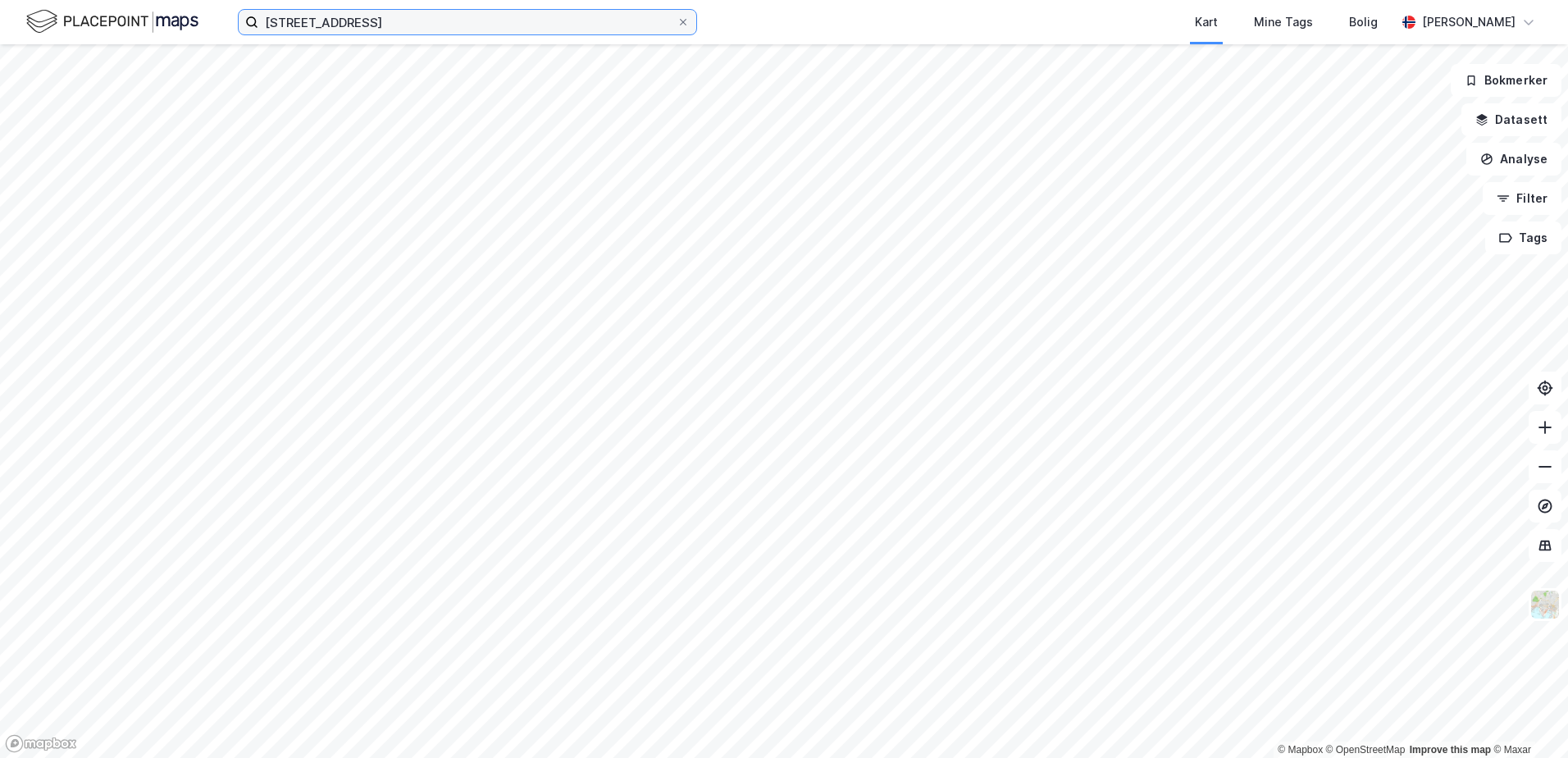
click at [413, 32] on input "[STREET_ADDRESS]" at bounding box center [467, 22] width 418 height 24
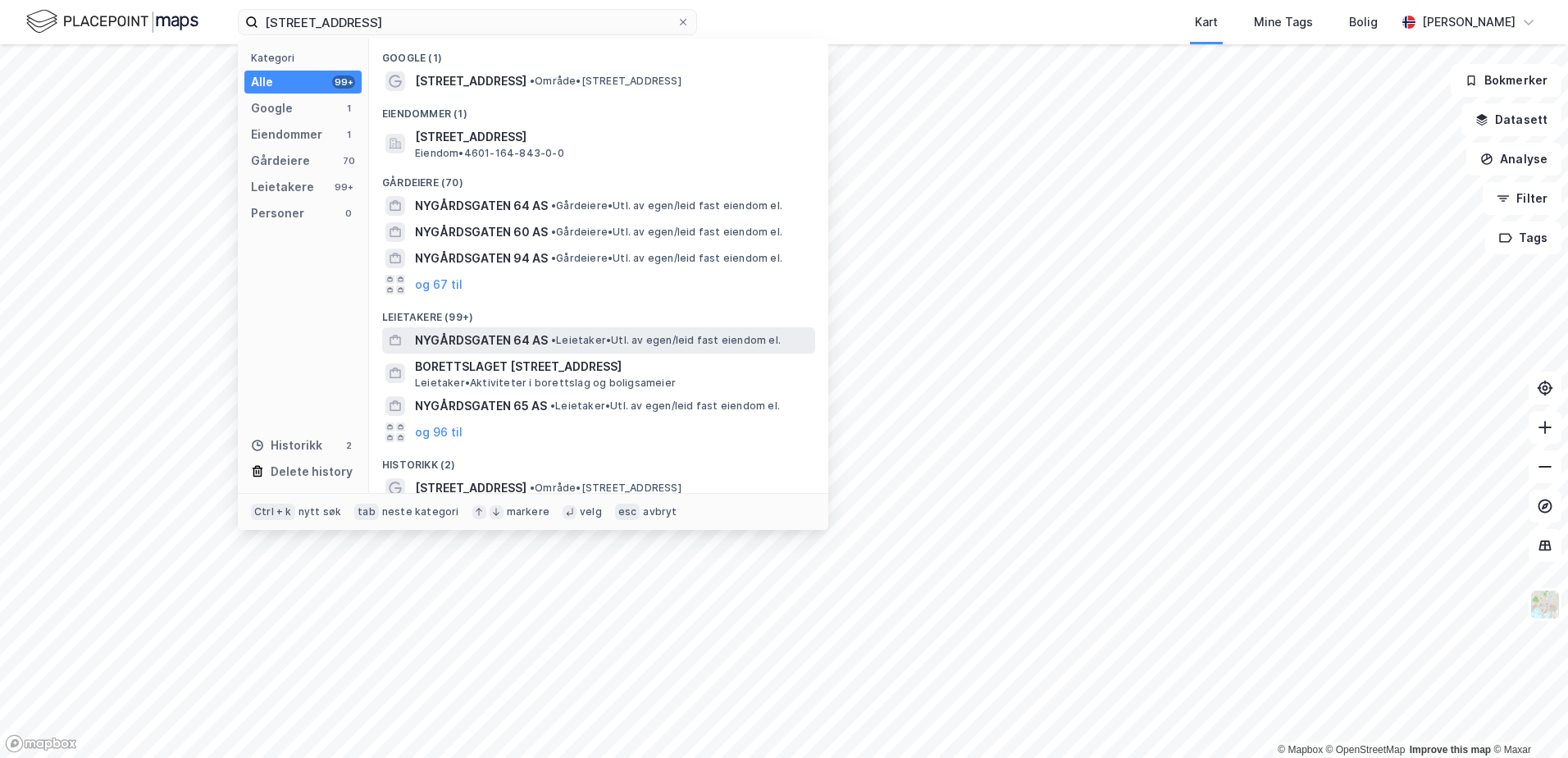
click at [453, 331] on span "NYGÅRDSGATEN 64 AS" at bounding box center [481, 340] width 132 height 20
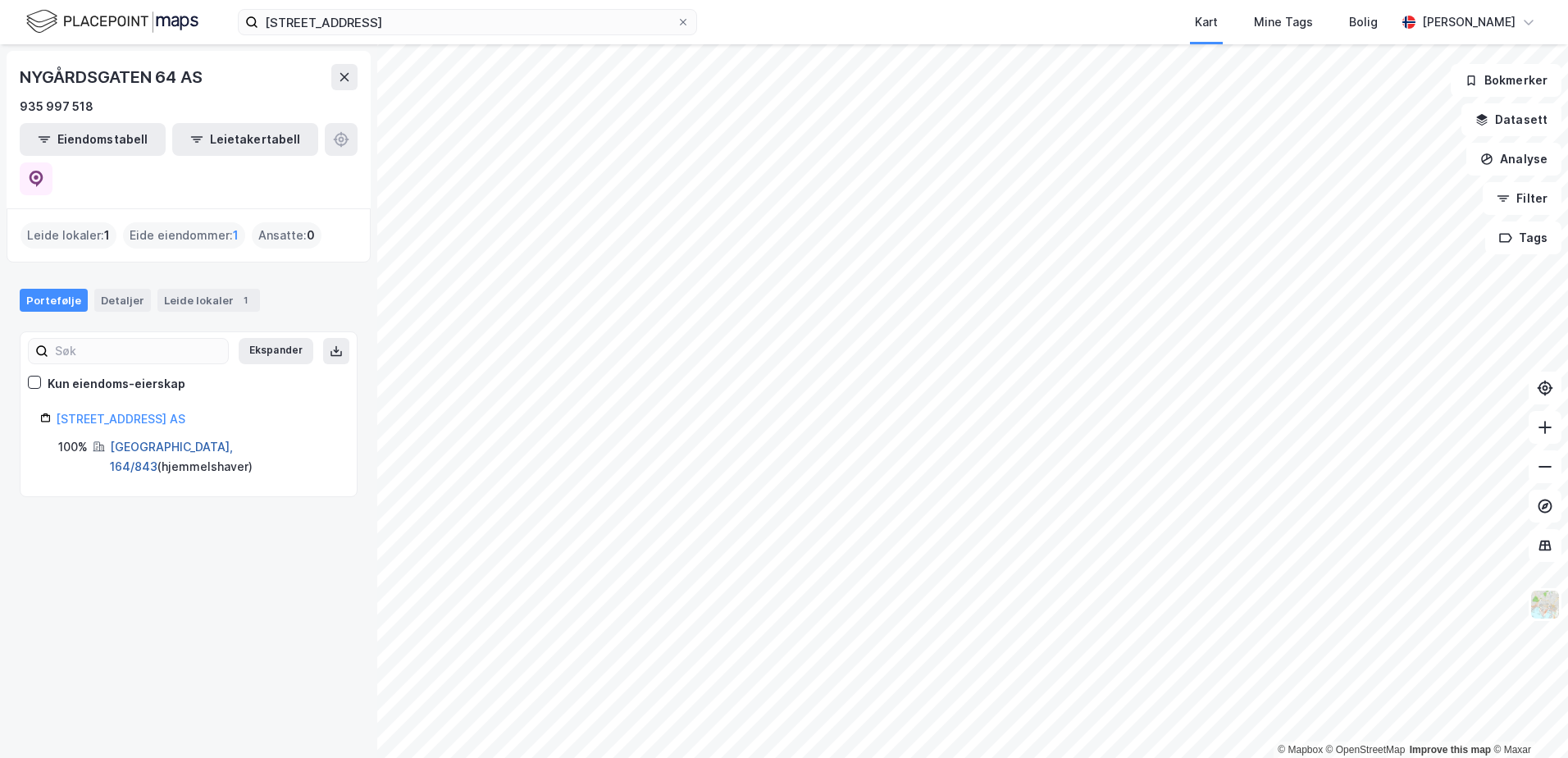
click at [177, 440] on link "[GEOGRAPHIC_DATA], 164/843" at bounding box center [171, 456] width 123 height 34
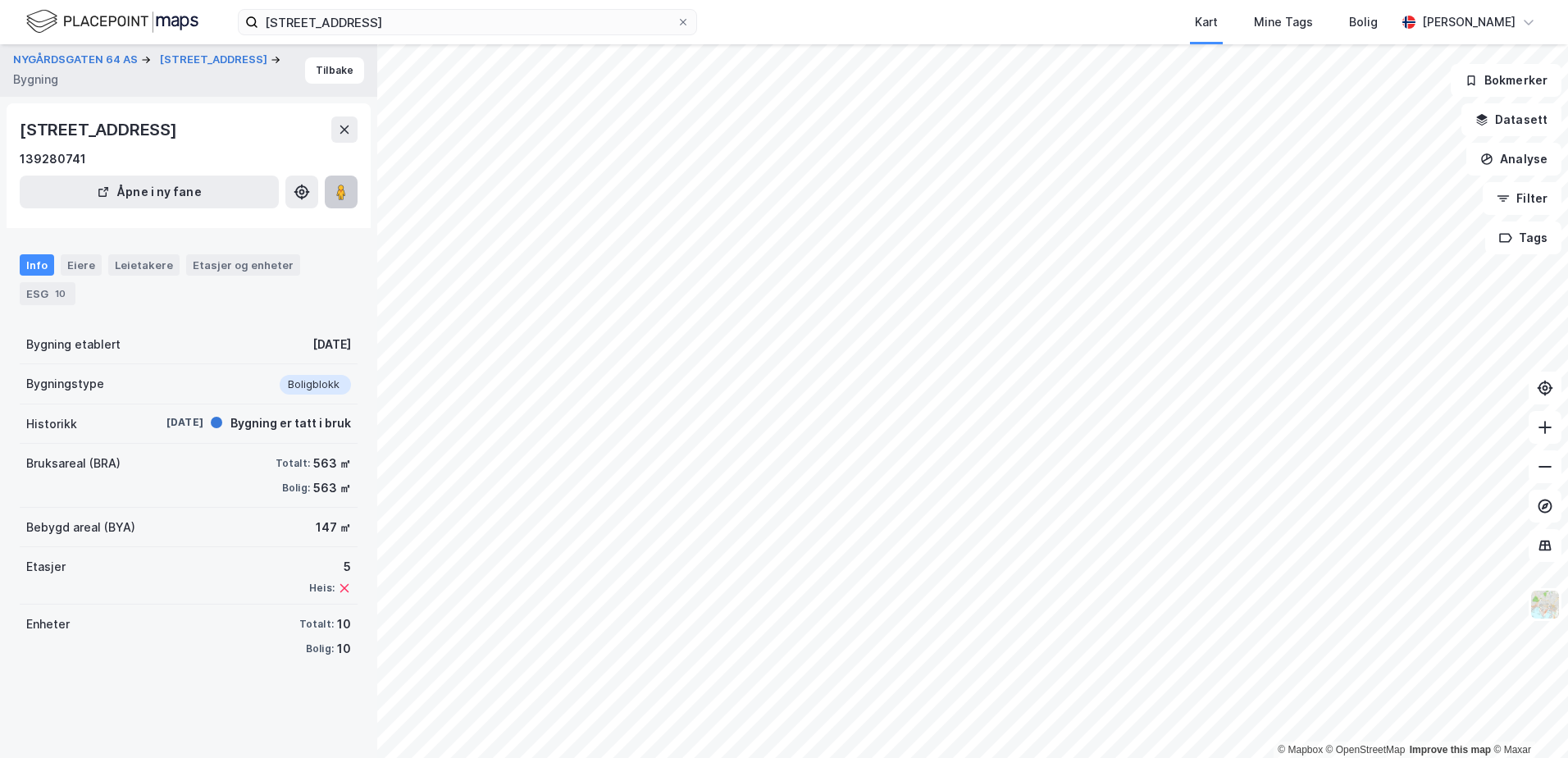
click at [350, 198] on button at bounding box center [341, 192] width 33 height 33
click at [389, 24] on input "[STREET_ADDRESS]" at bounding box center [467, 22] width 418 height 24
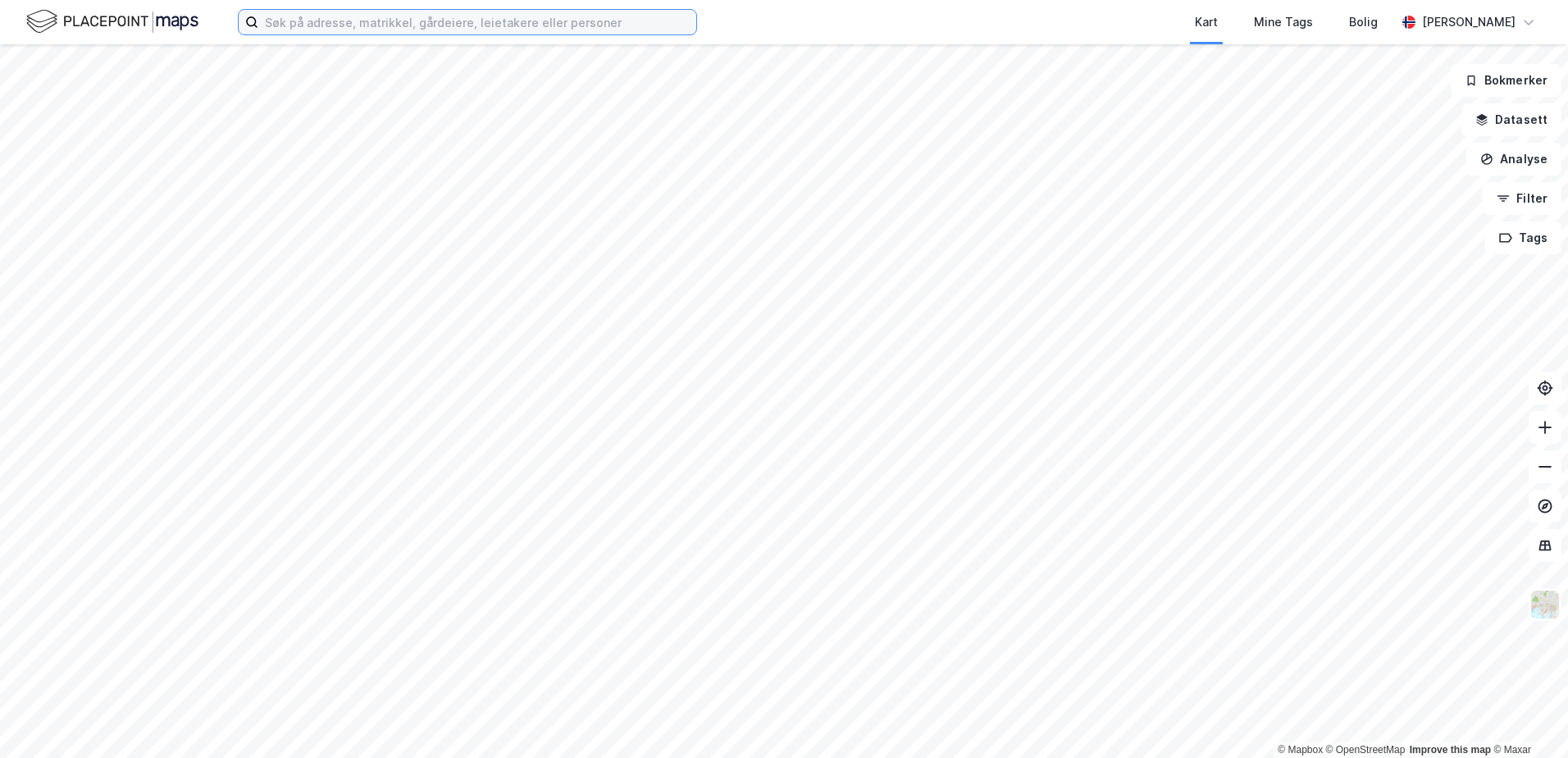
click at [394, 22] on input at bounding box center [477, 22] width 438 height 24
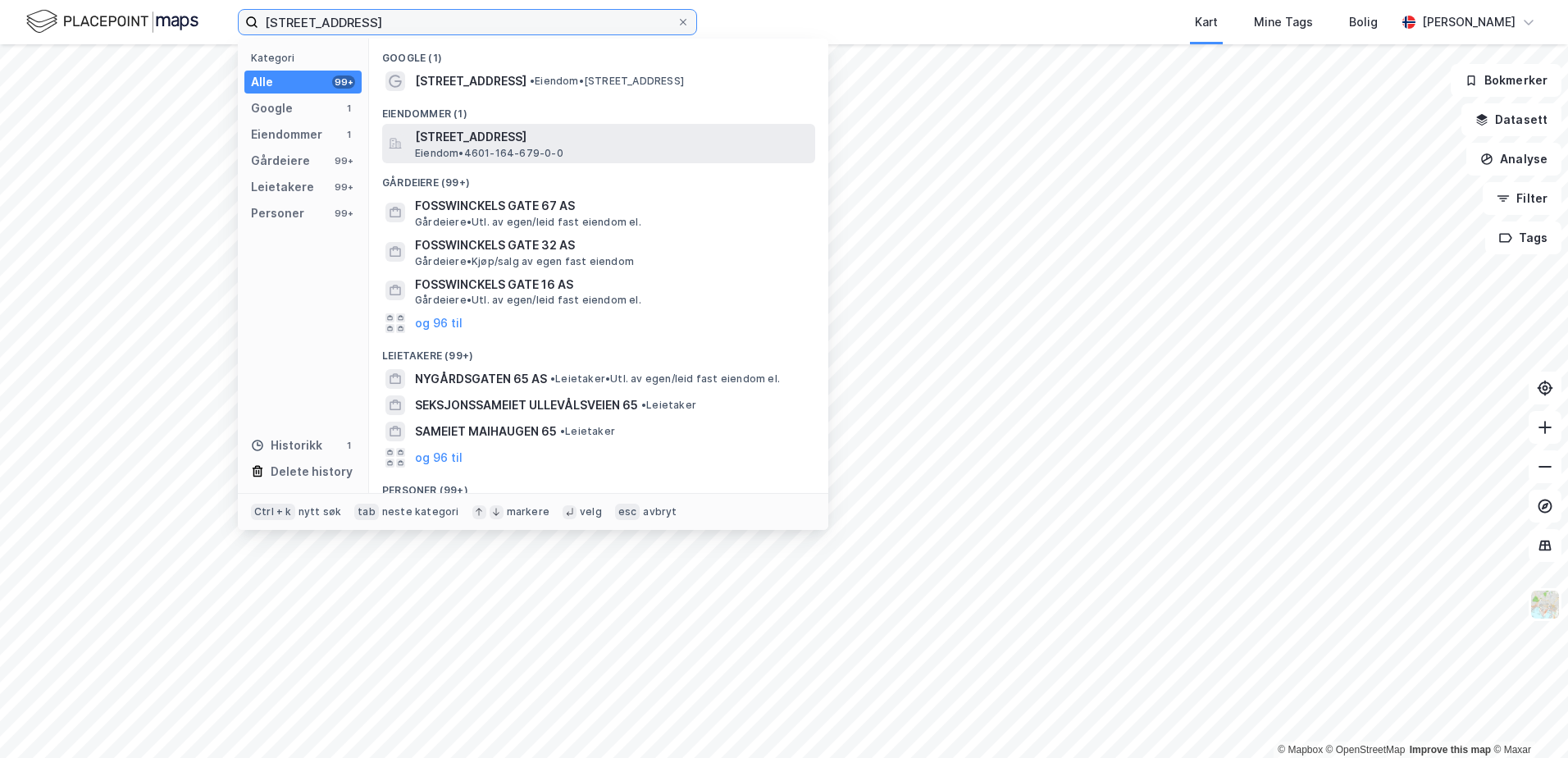
type input "fosswinckels gate 65"
click at [497, 142] on span "[STREET_ADDRESS]" at bounding box center [611, 136] width 393 height 20
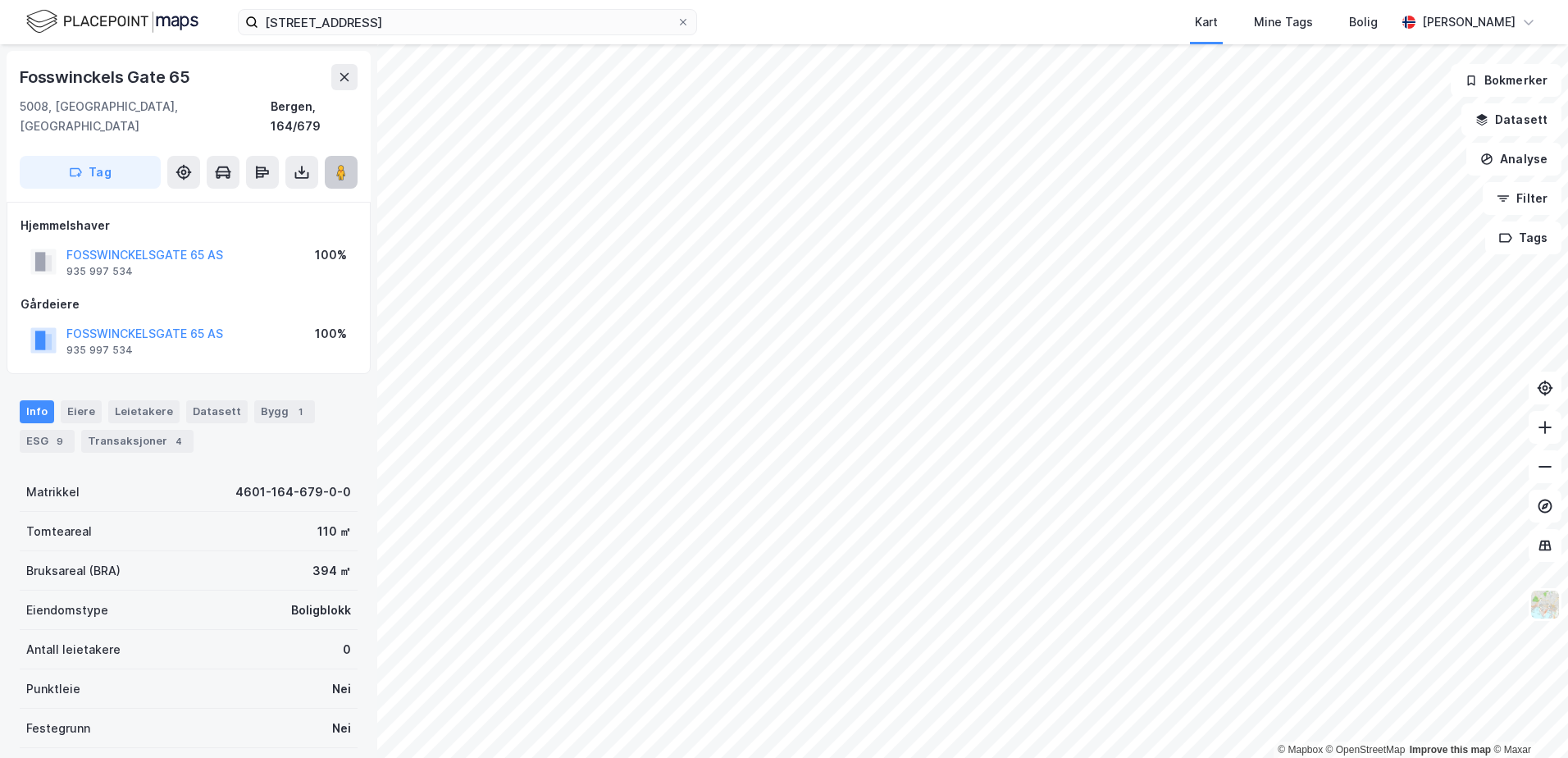
click at [332, 156] on button at bounding box center [341, 172] width 33 height 33
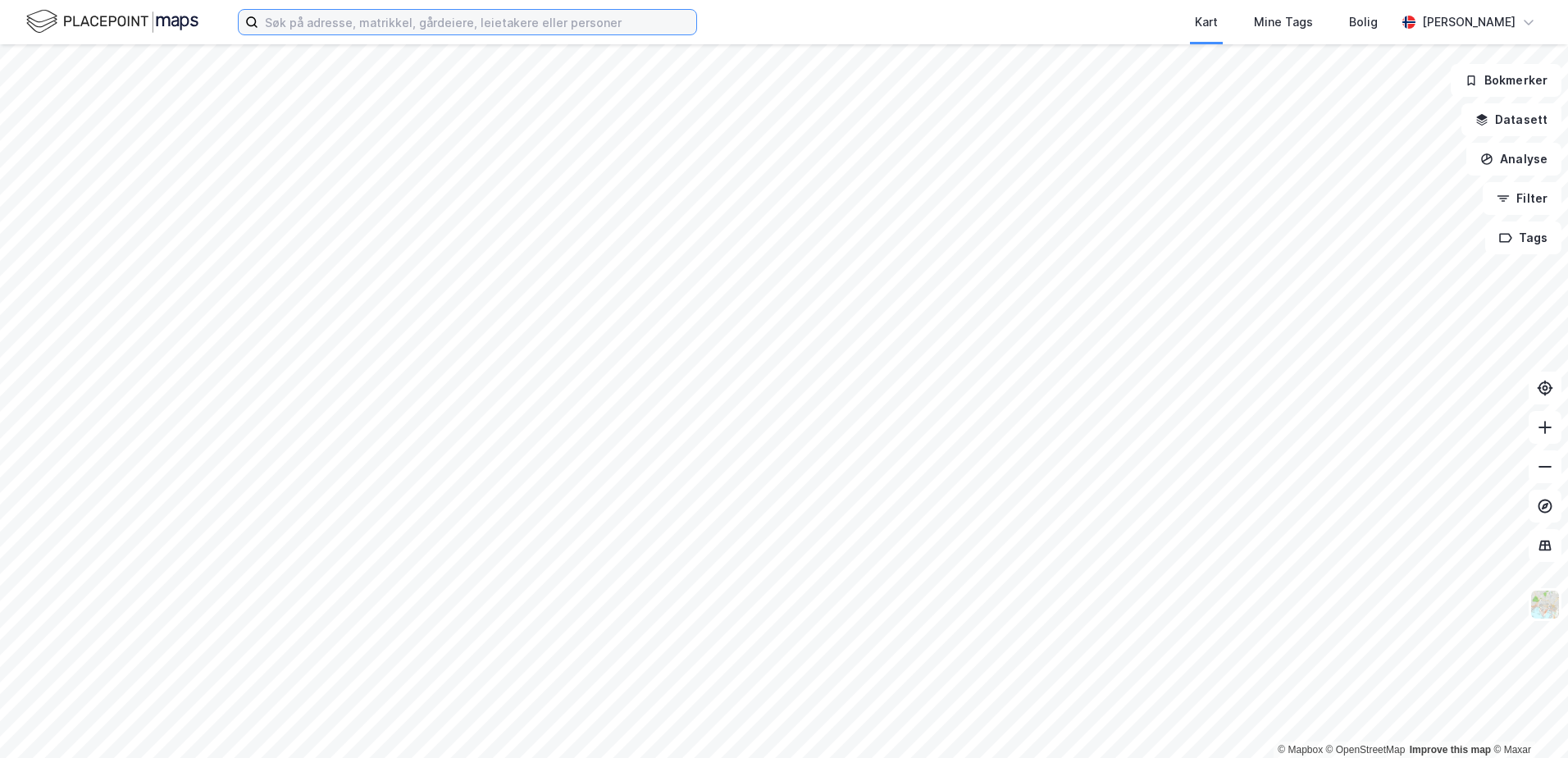
click at [498, 29] on input at bounding box center [477, 22] width 438 height 24
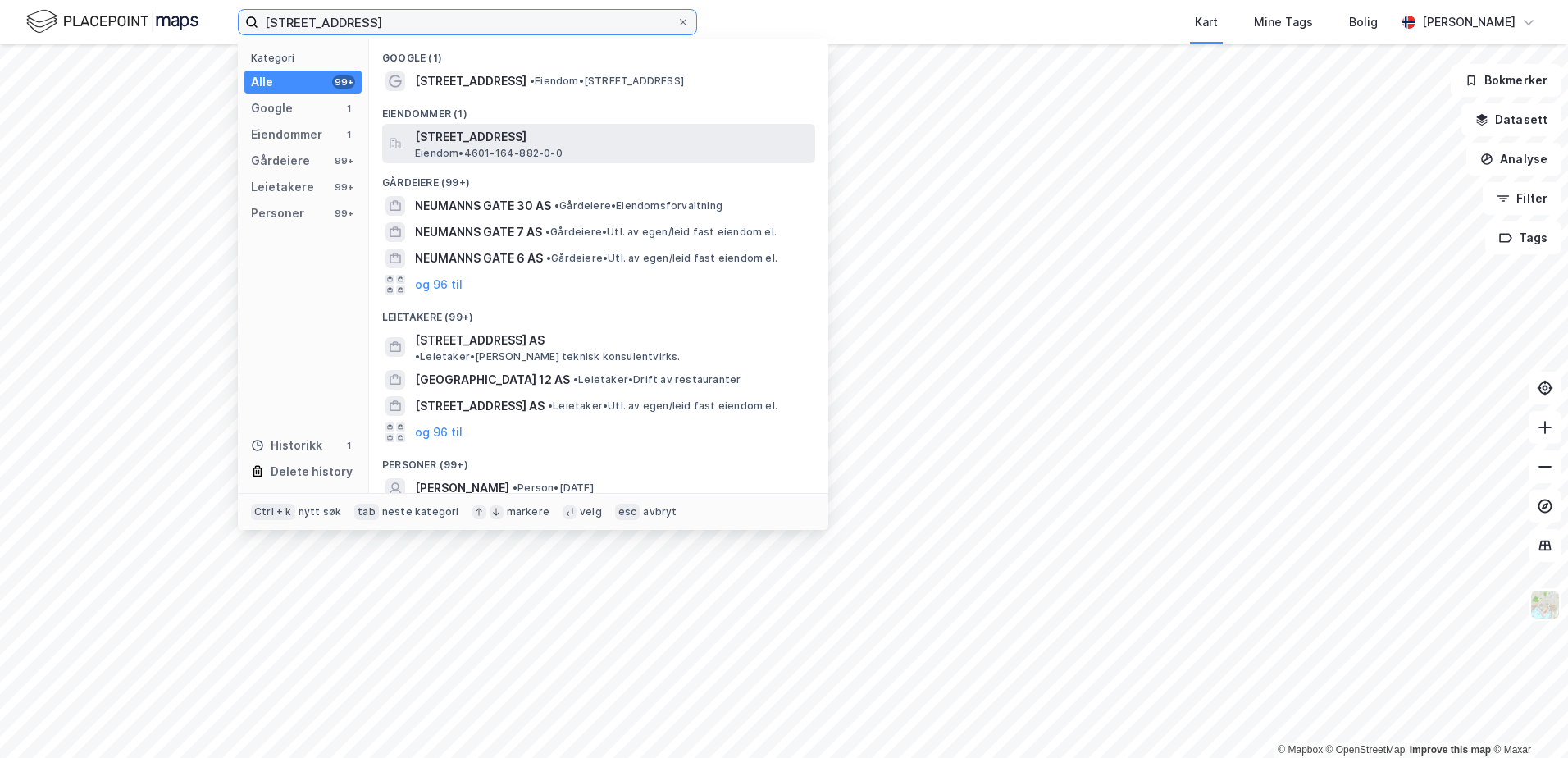
type input "[STREET_ADDRESS]"
click at [478, 132] on span "[STREET_ADDRESS]" at bounding box center [611, 136] width 393 height 20
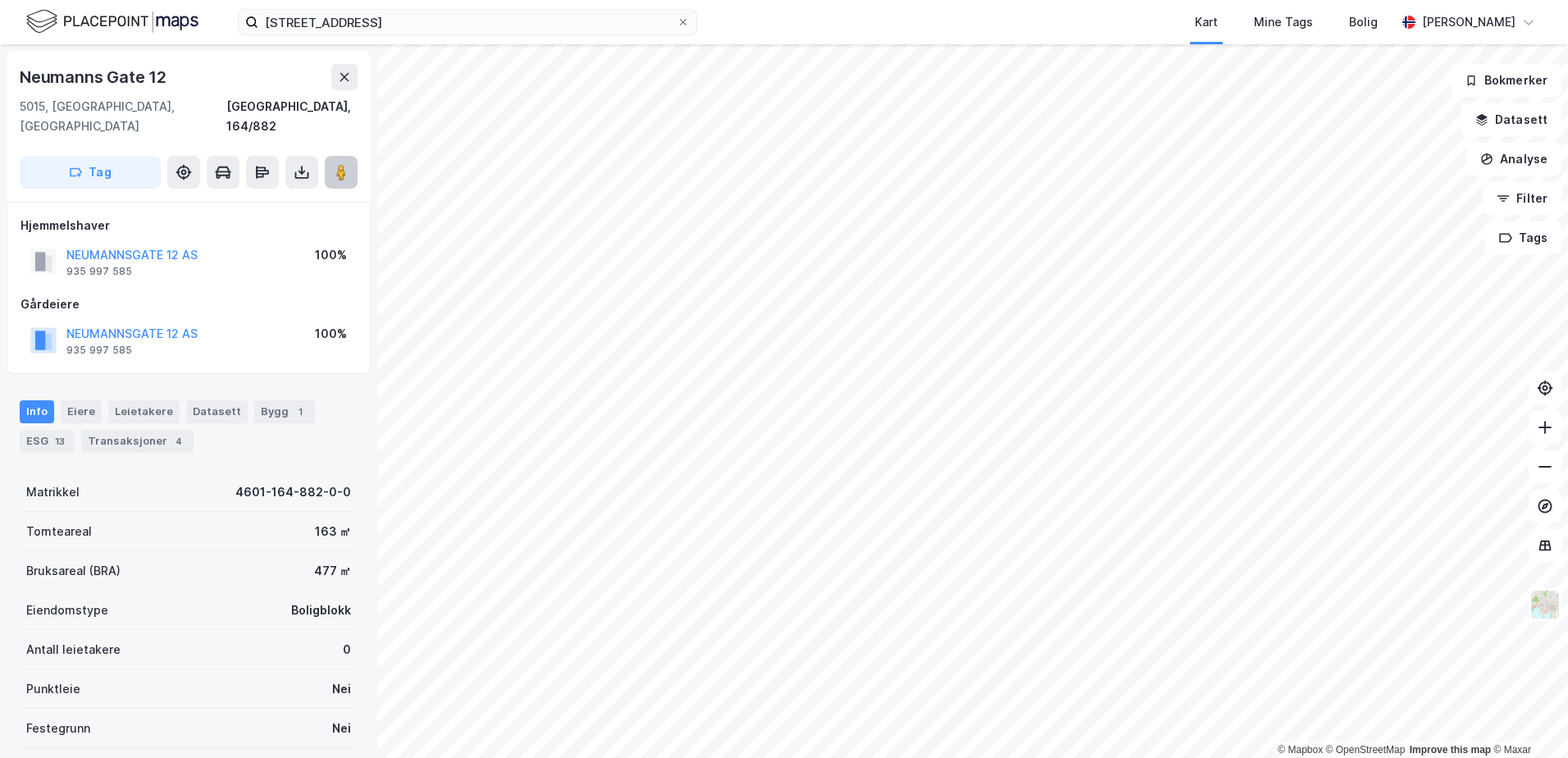
click at [345, 164] on image at bounding box center [341, 172] width 9 height 16
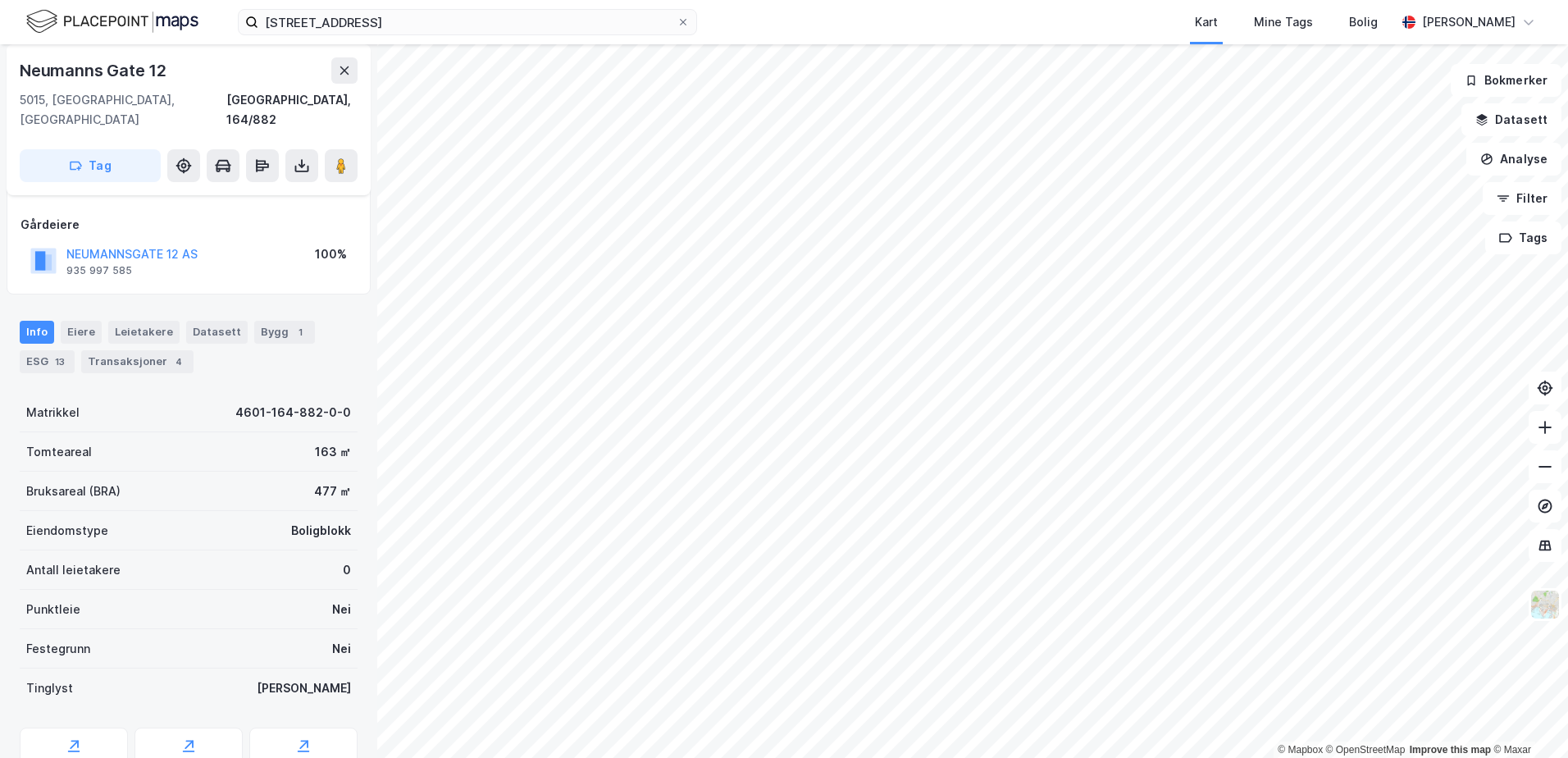
scroll to position [135, 0]
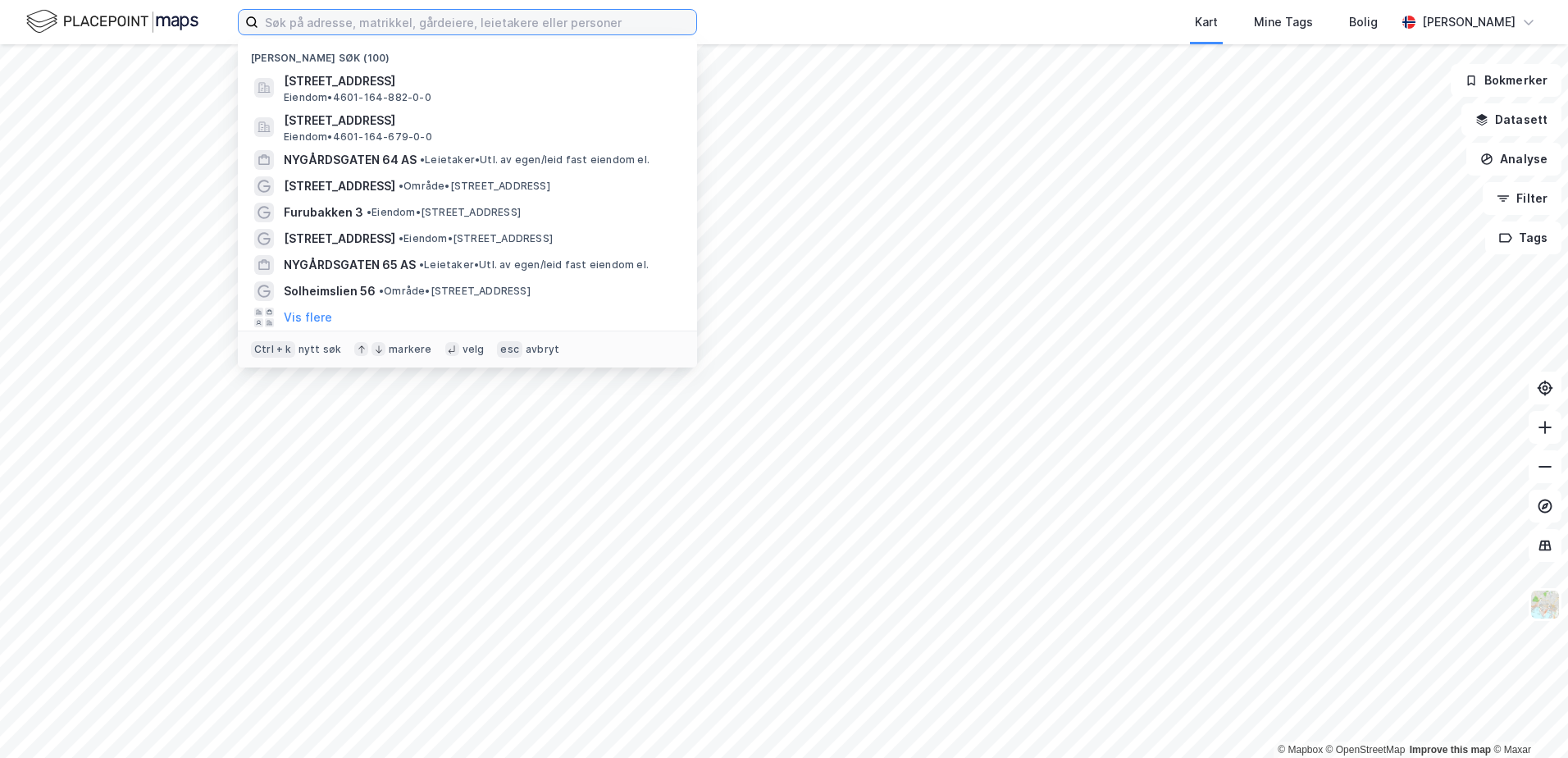
click at [490, 28] on input at bounding box center [477, 22] width 438 height 24
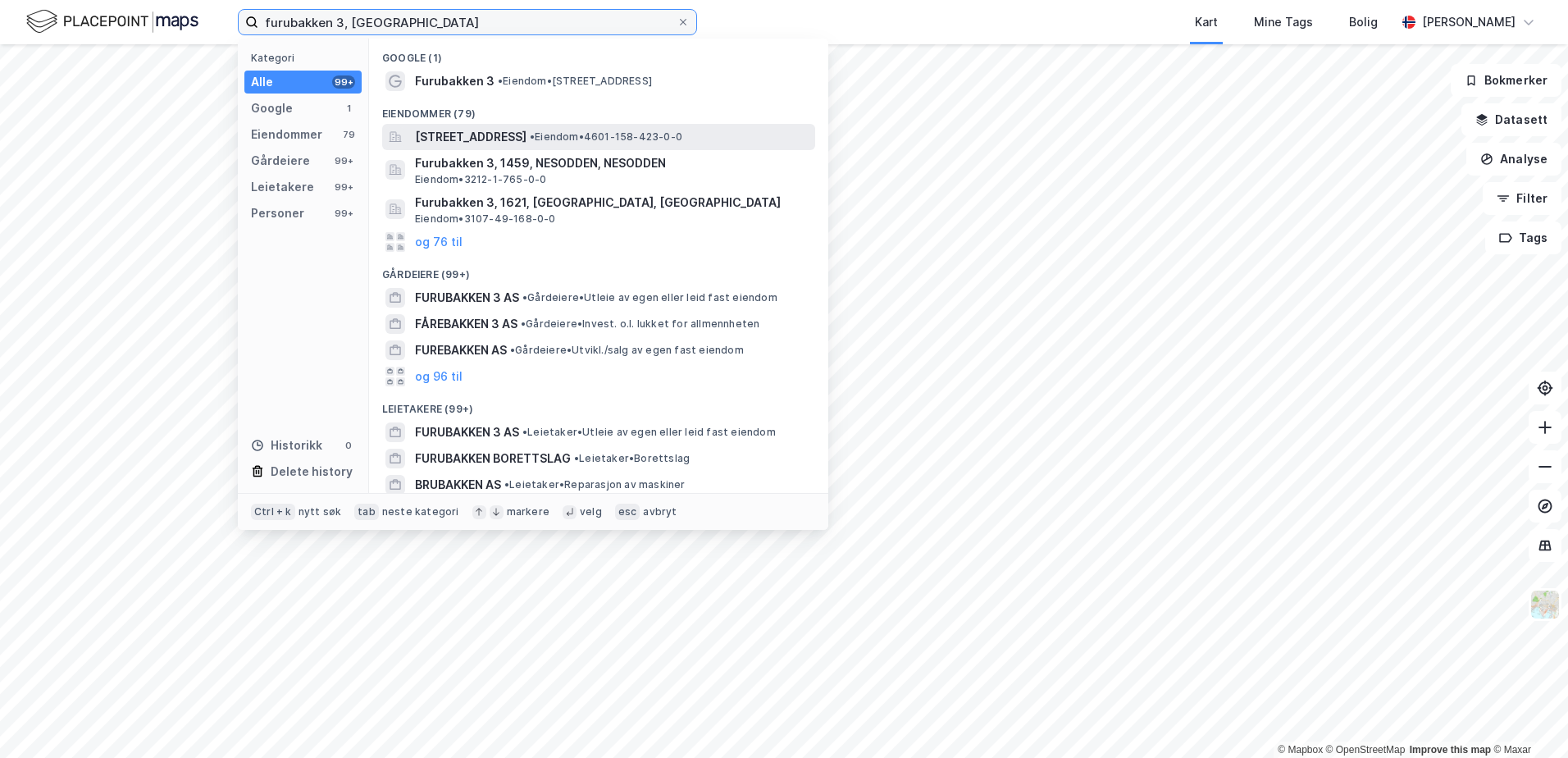
type input "furubakken 3, bergen"
click at [484, 136] on span "Furubakken 3, 5057, BERGEN, BERGEN" at bounding box center [470, 136] width 112 height 20
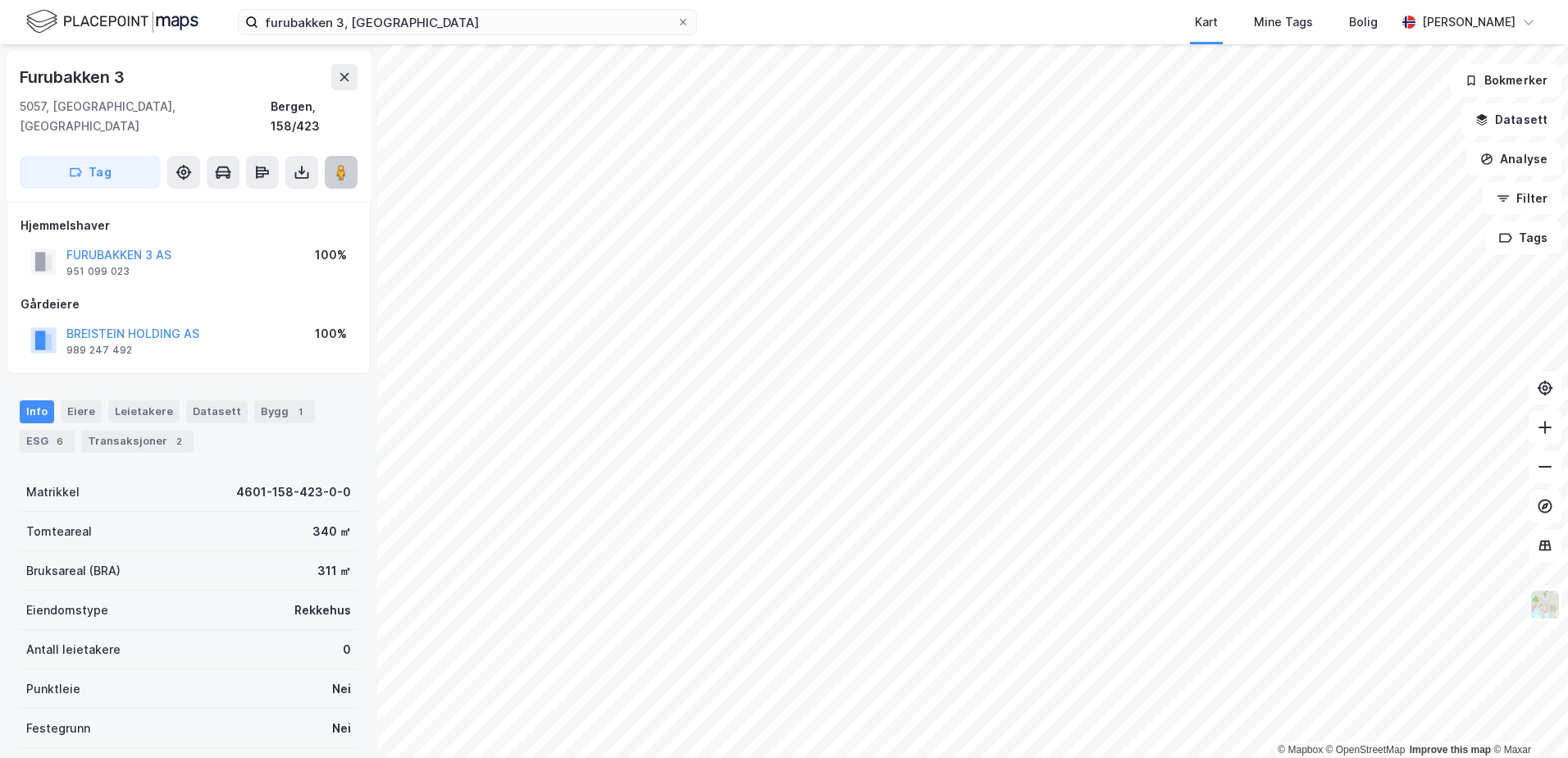
click at [338, 164] on image at bounding box center [341, 172] width 9 height 16
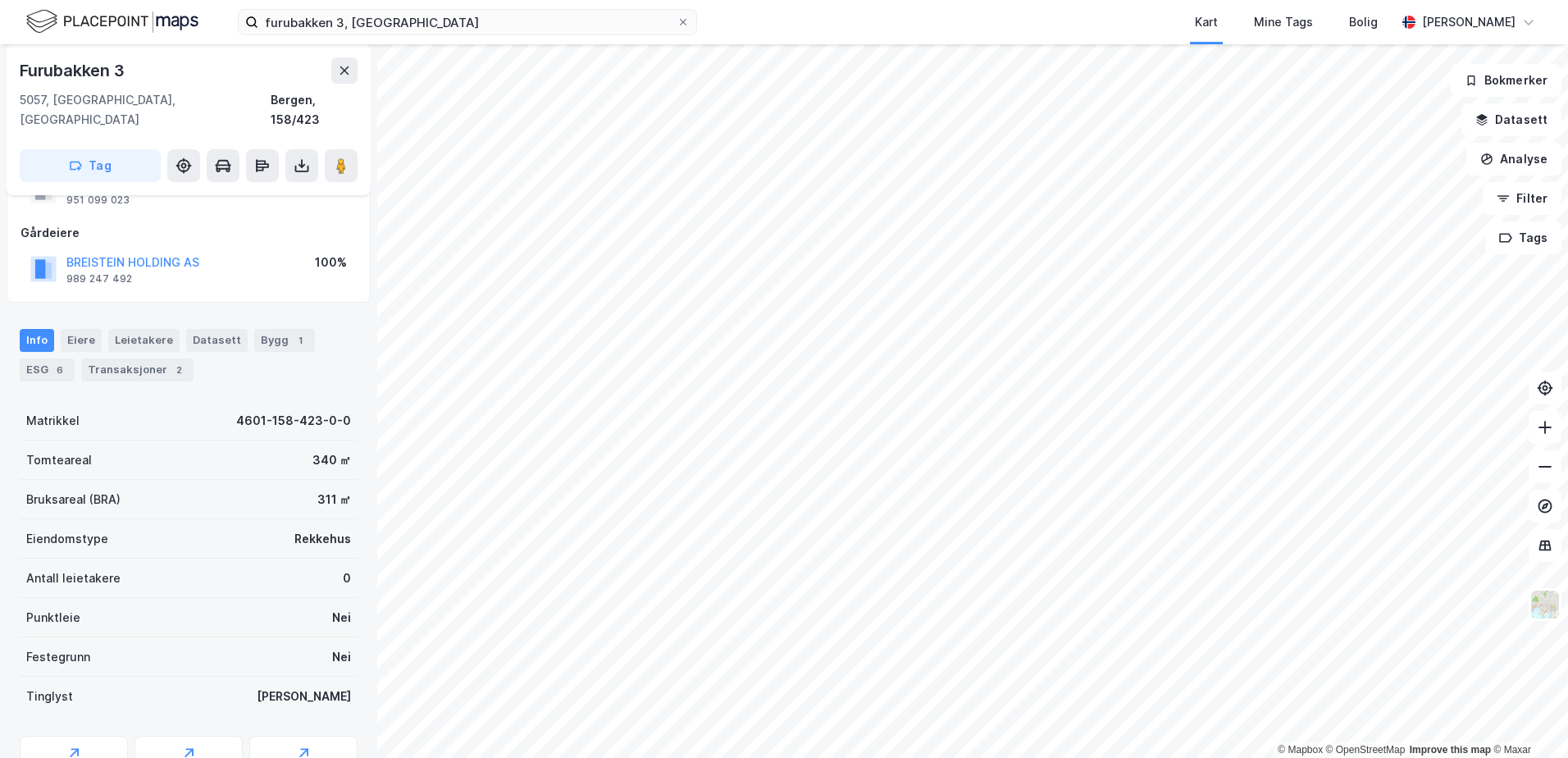
scroll to position [135, 0]
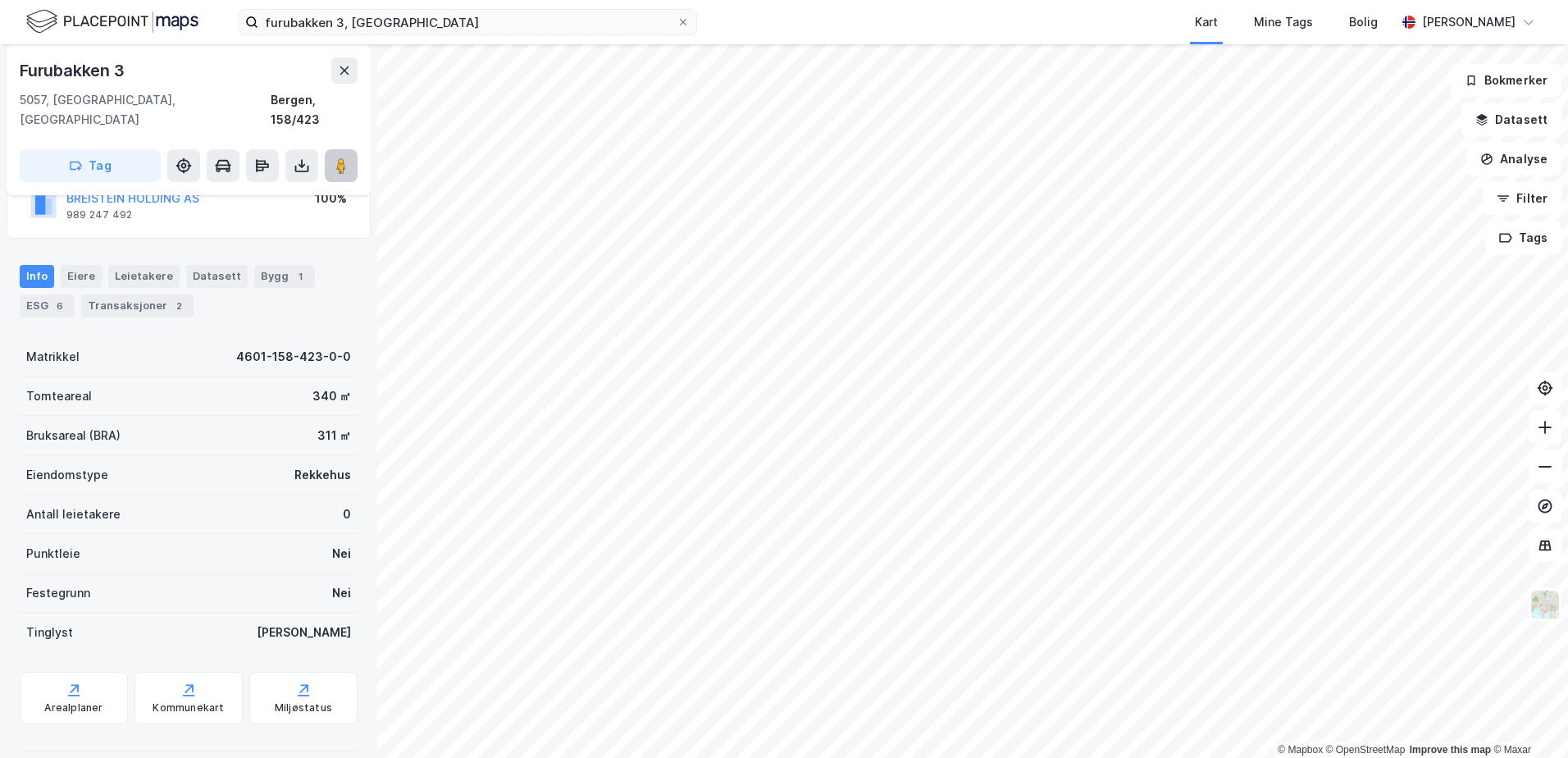
click at [342, 158] on image at bounding box center [341, 165] width 9 height 16
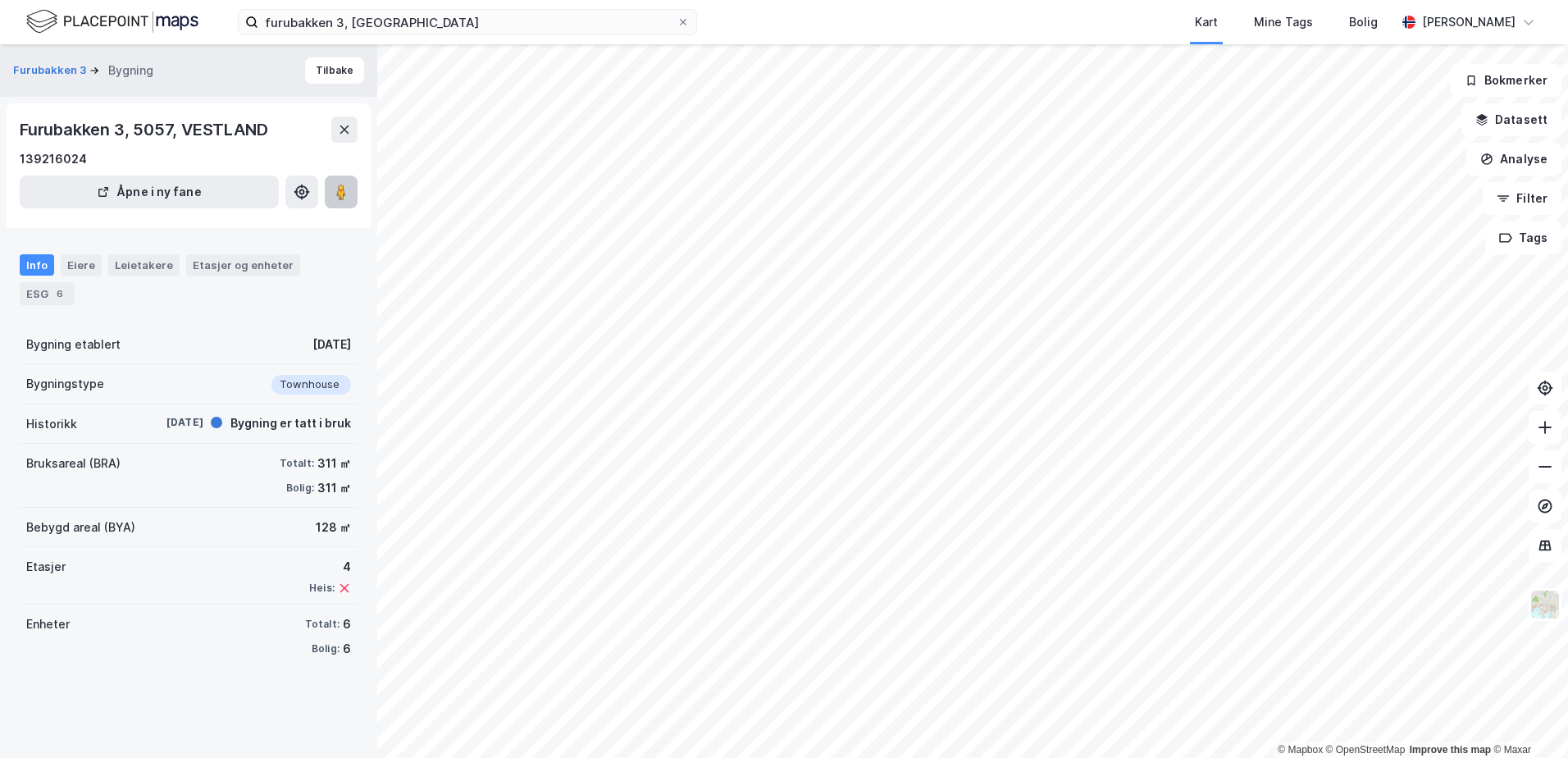
click at [335, 193] on icon at bounding box center [341, 192] width 16 height 16
